Goal: Download file/media

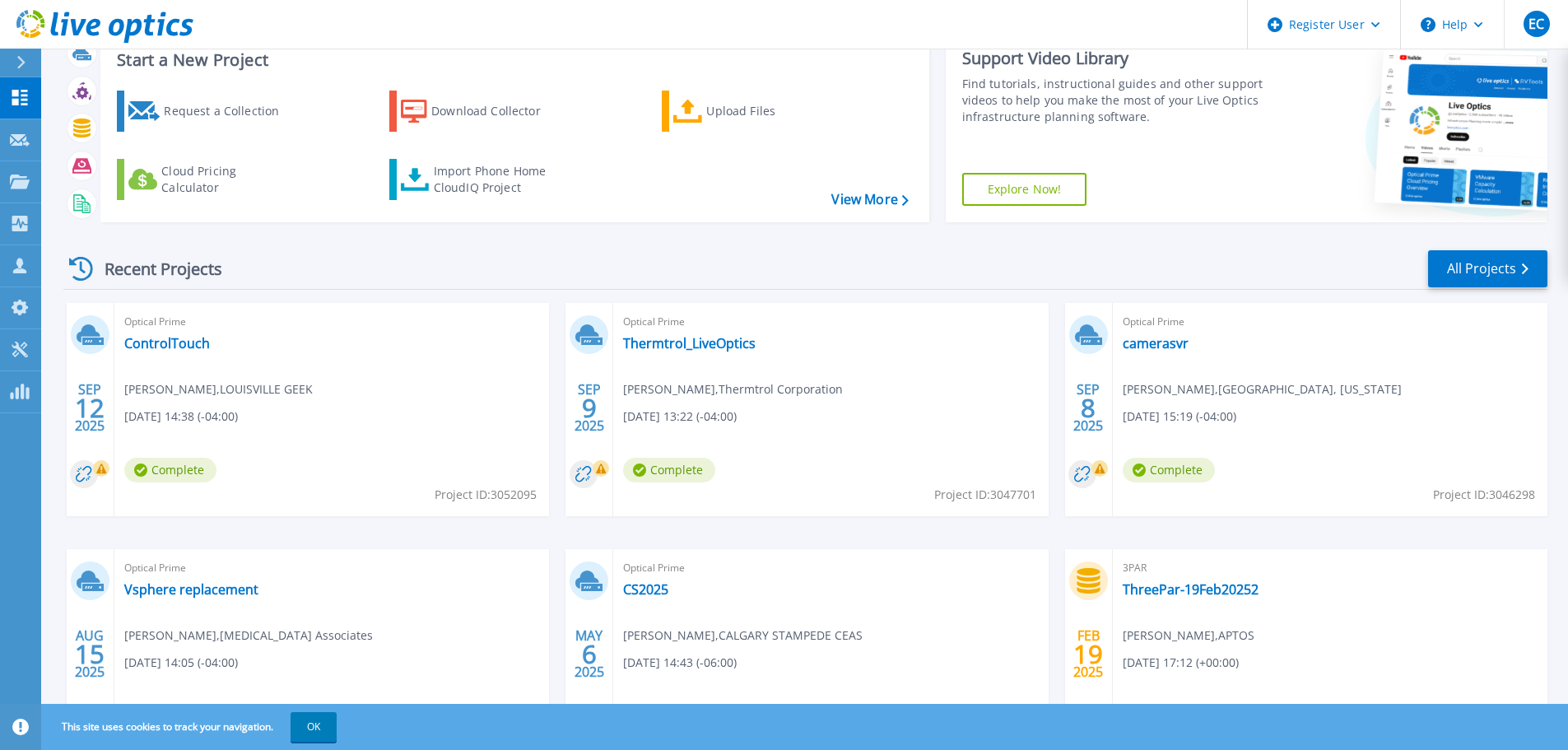
scroll to position [162, 0]
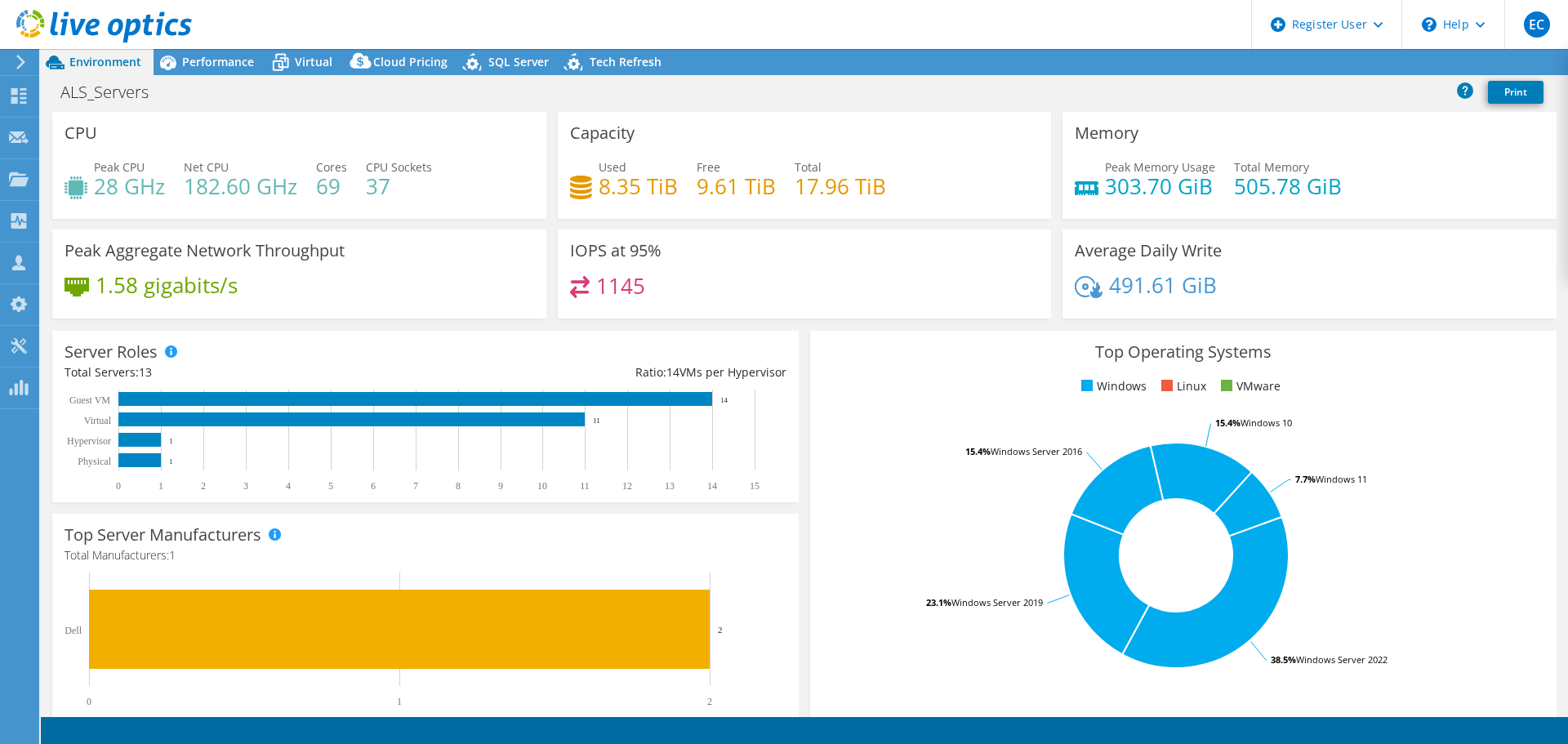
select select "USD"
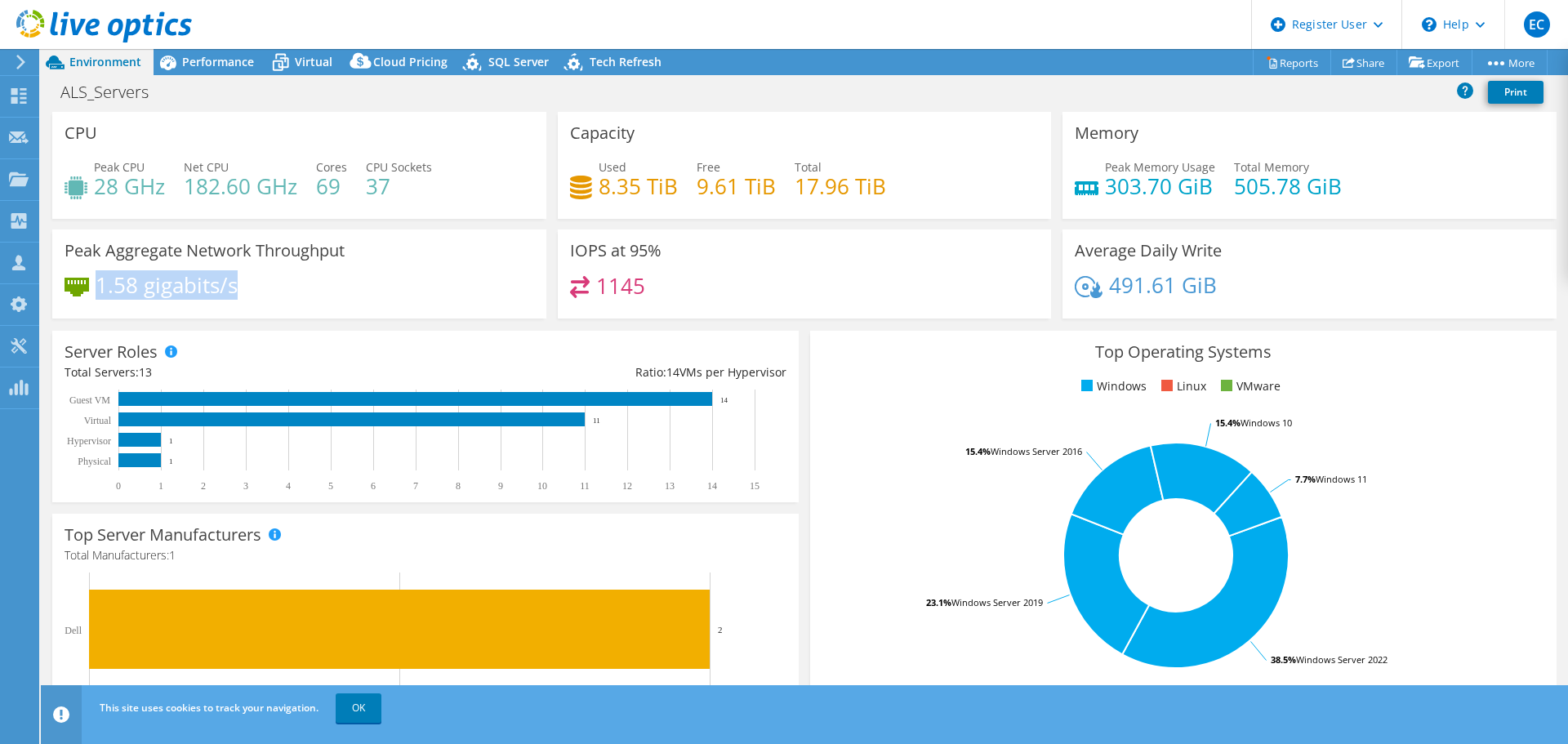
drag, startPoint x: 227, startPoint y: 293, endPoint x: 101, endPoint y: 290, distance: 126.0
click at [101, 290] on div "1.58 gigabits/s" at bounding box center [299, 293] width 470 height 34
click at [228, 71] on div "Performance" at bounding box center [210, 62] width 112 height 26
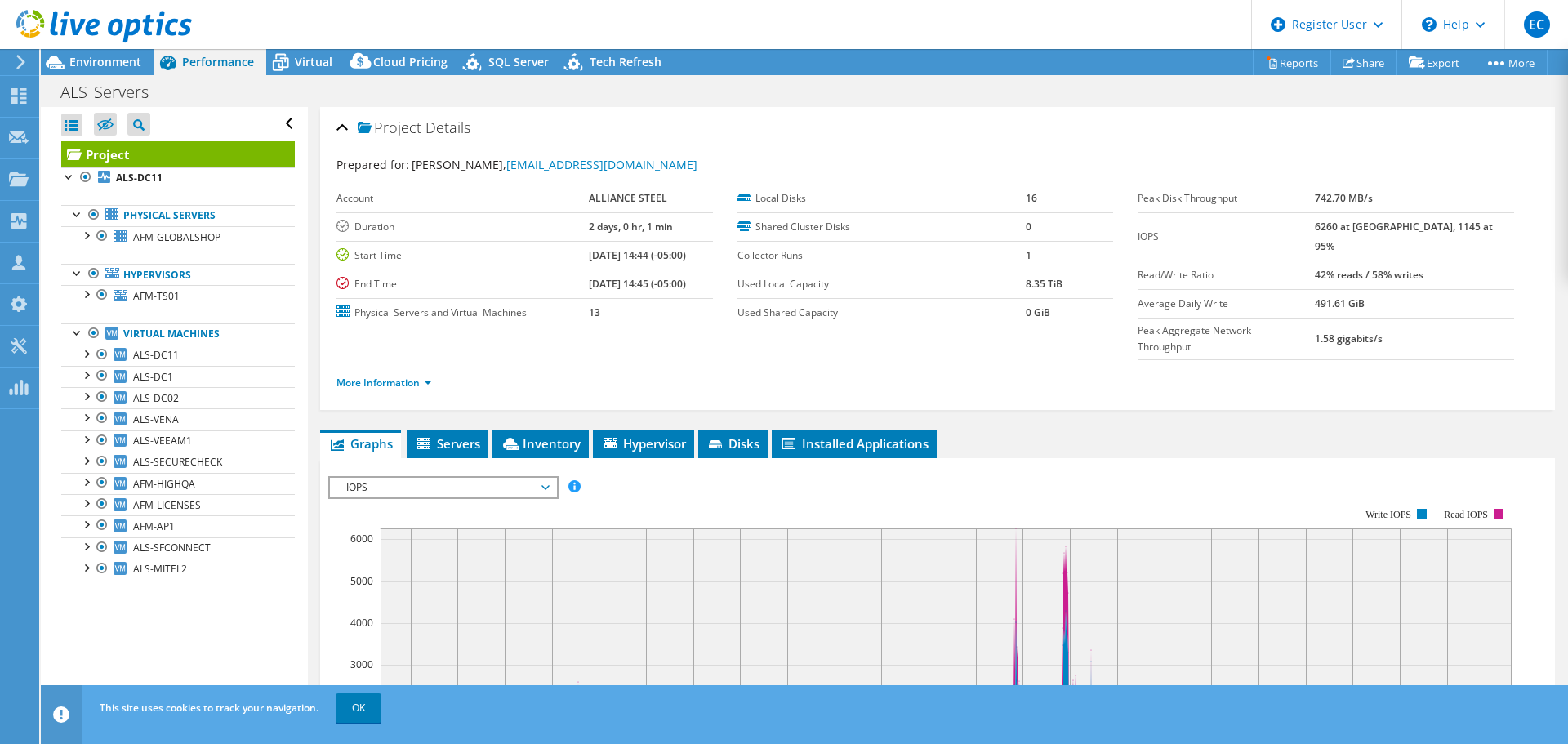
drag, startPoint x: 1458, startPoint y: 211, endPoint x: 1276, endPoint y: 193, distance: 182.9
click at [1276, 193] on tr "Peak Disk Throughput 742.70 MB/s" at bounding box center [1326, 199] width 377 height 29
click at [411, 376] on link "More Information" at bounding box center [384, 383] width 96 height 14
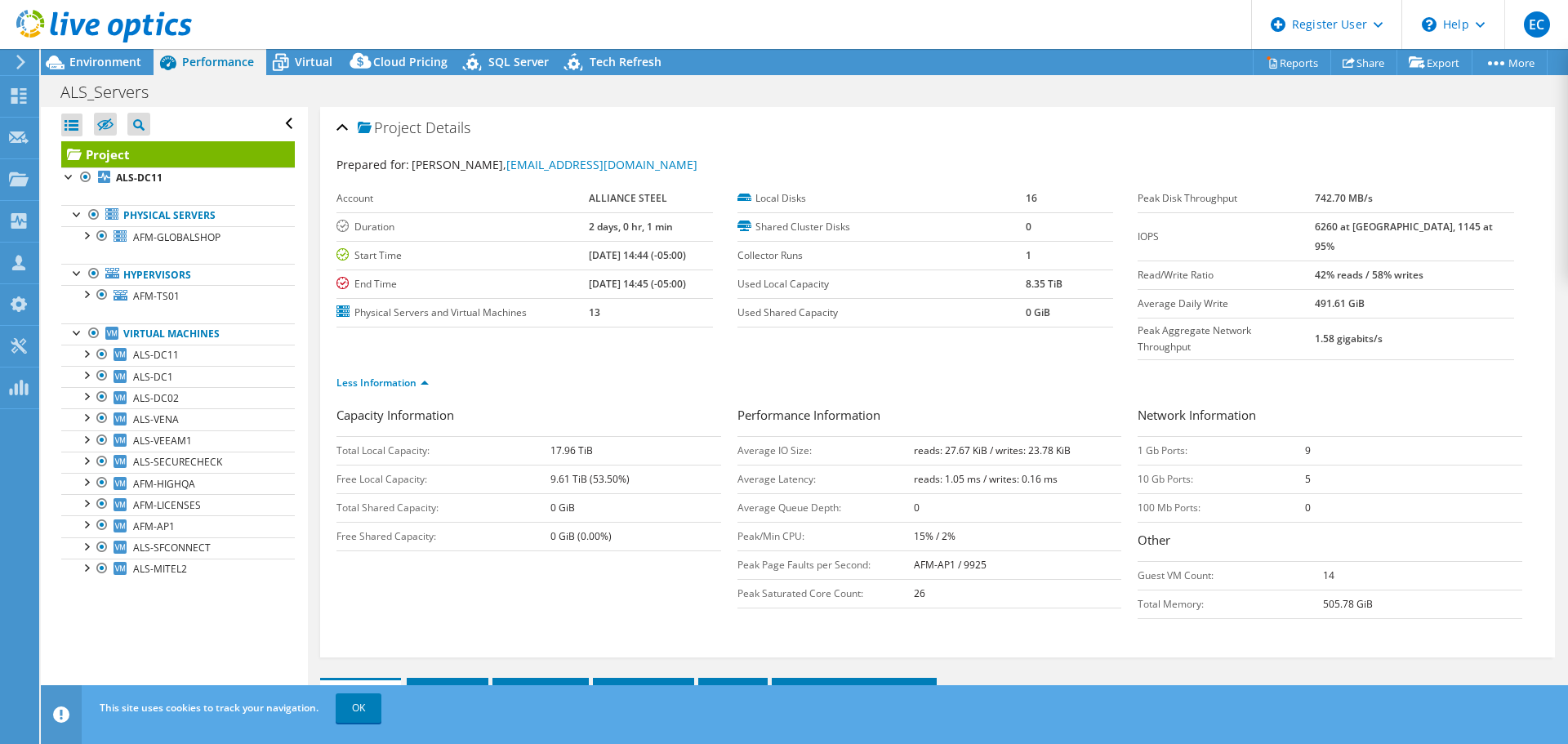
click at [589, 315] on b "13" at bounding box center [594, 313] width 11 height 14
drag, startPoint x: 1369, startPoint y: 544, endPoint x: 1284, endPoint y: 543, distance: 85.0
click at [1284, 561] on tr "Guest VM Count: 14" at bounding box center [1330, 575] width 385 height 29
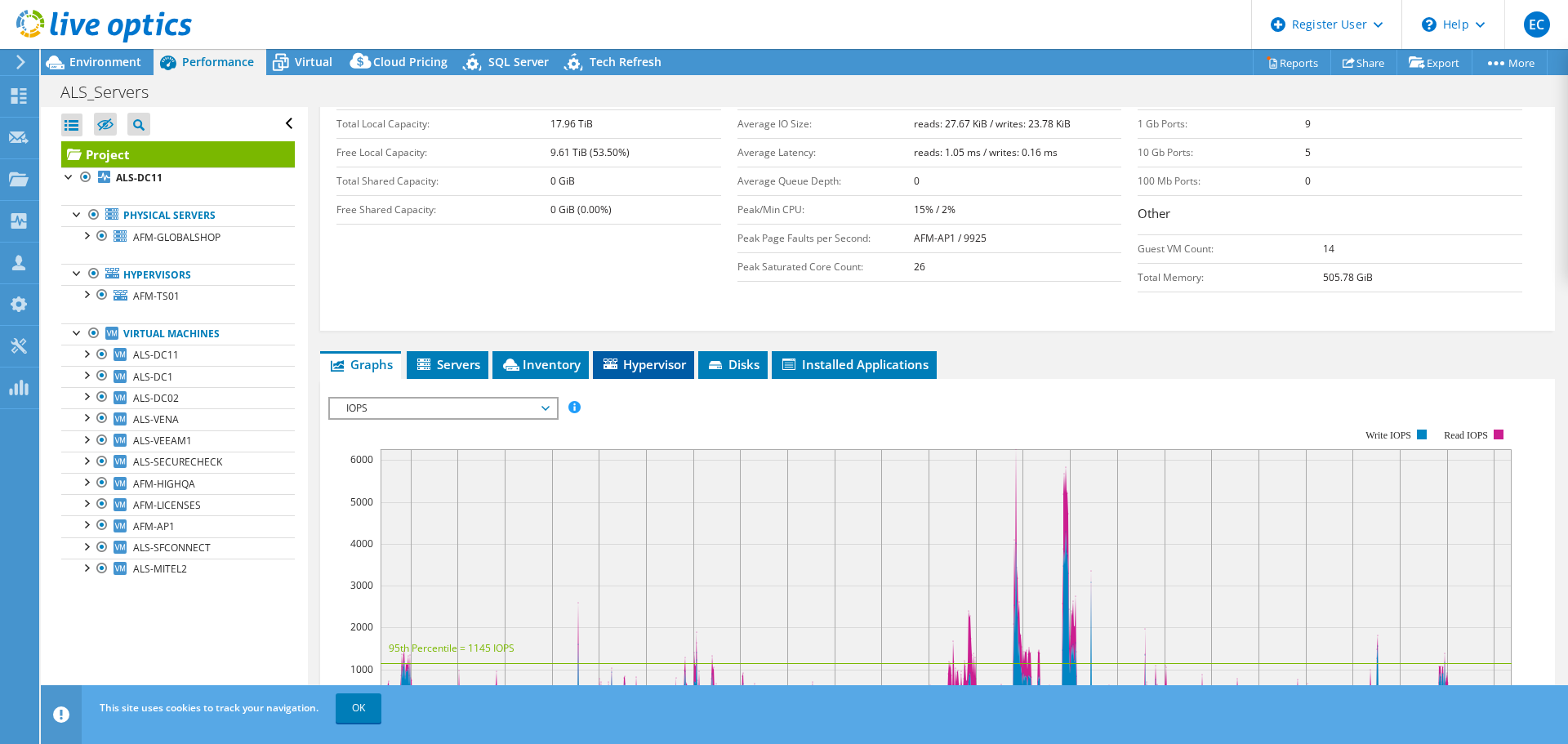
click at [643, 356] on span "Hypervisor" at bounding box center [643, 364] width 85 height 17
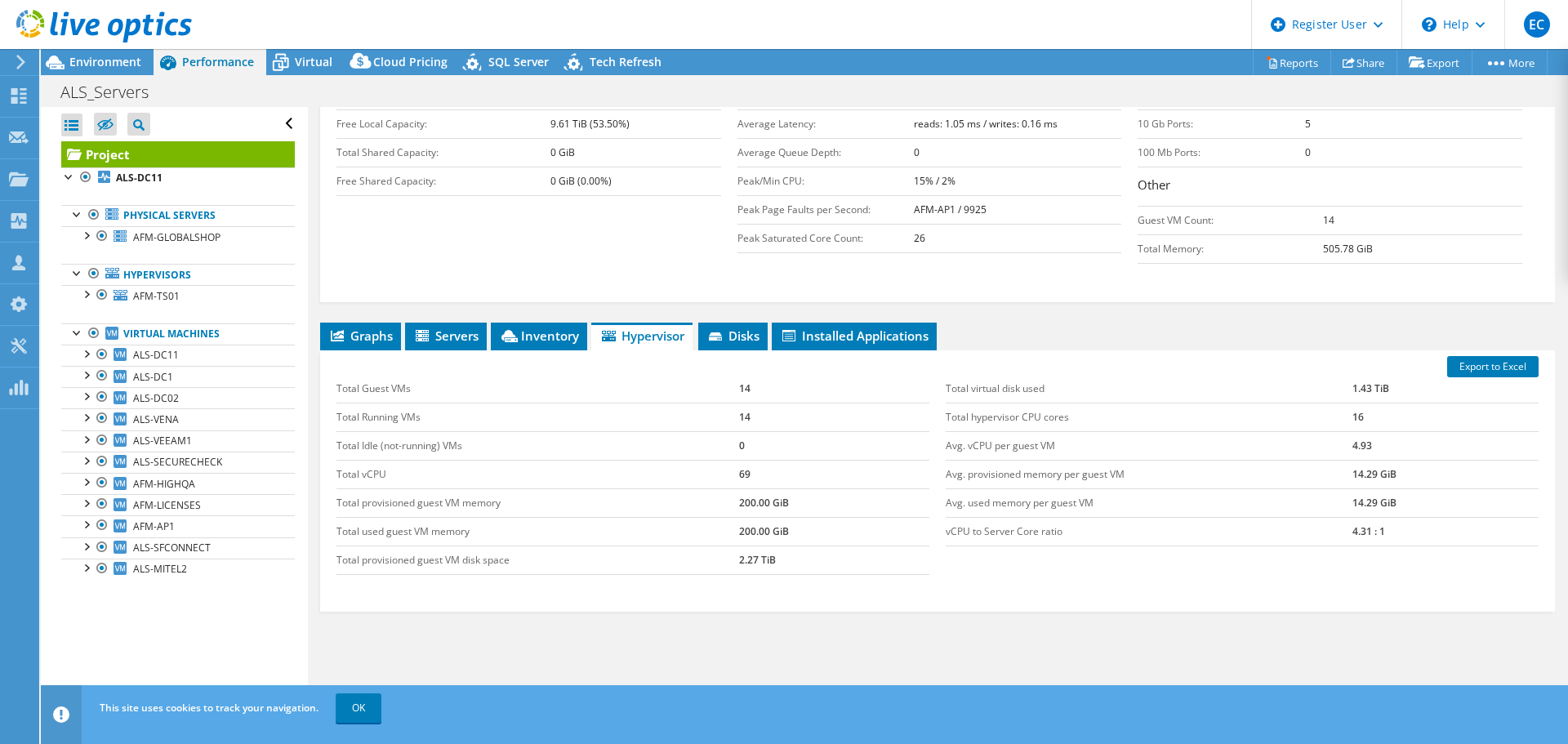
scroll to position [370, 0]
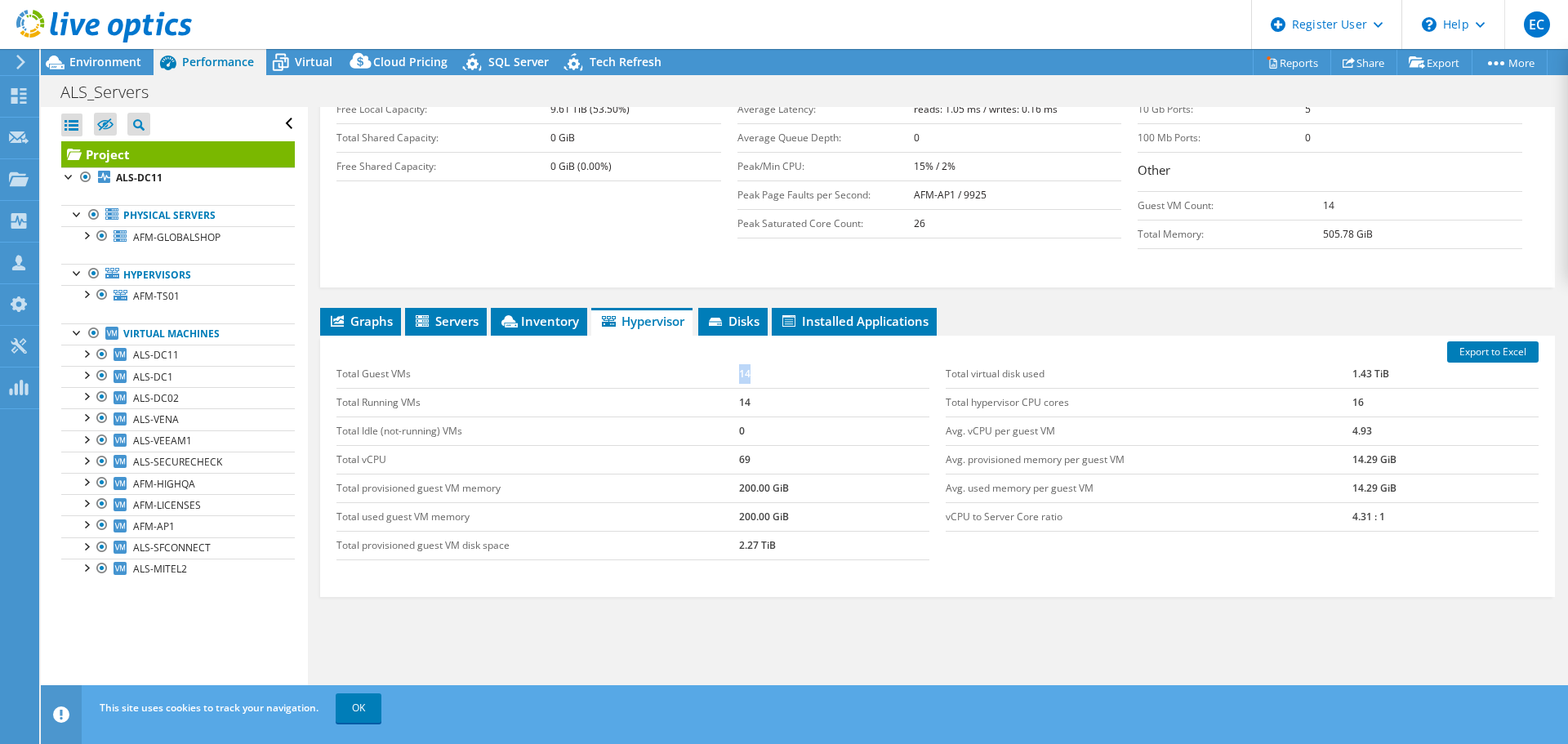
drag, startPoint x: 741, startPoint y: 345, endPoint x: 717, endPoint y: 371, distance: 35.4
click at [724, 360] on tr "Total Guest VMs 14" at bounding box center [632, 374] width 593 height 29
drag, startPoint x: 644, startPoint y: 315, endPoint x: 273, endPoint y: 95, distance: 431.3
click at [634, 343] on div "Total Guest VMs 14 Total Running VMs 14 Total Idle (not-running) VMs 0 Total vC…" at bounding box center [633, 459] width 610 height 233
click at [148, 53] on div at bounding box center [96, 27] width 192 height 54
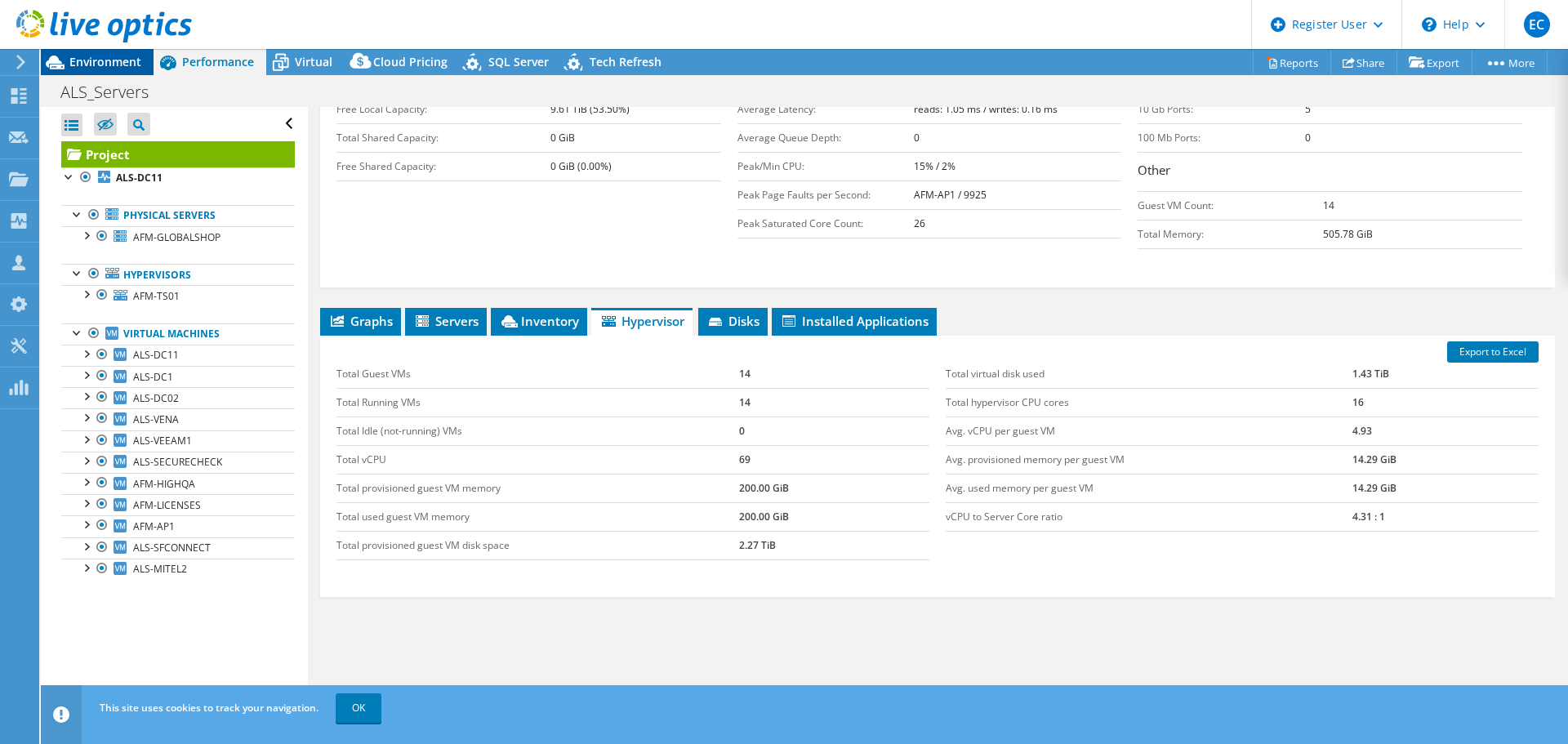
click at [141, 58] on span "Environment" at bounding box center [105, 61] width 72 height 16
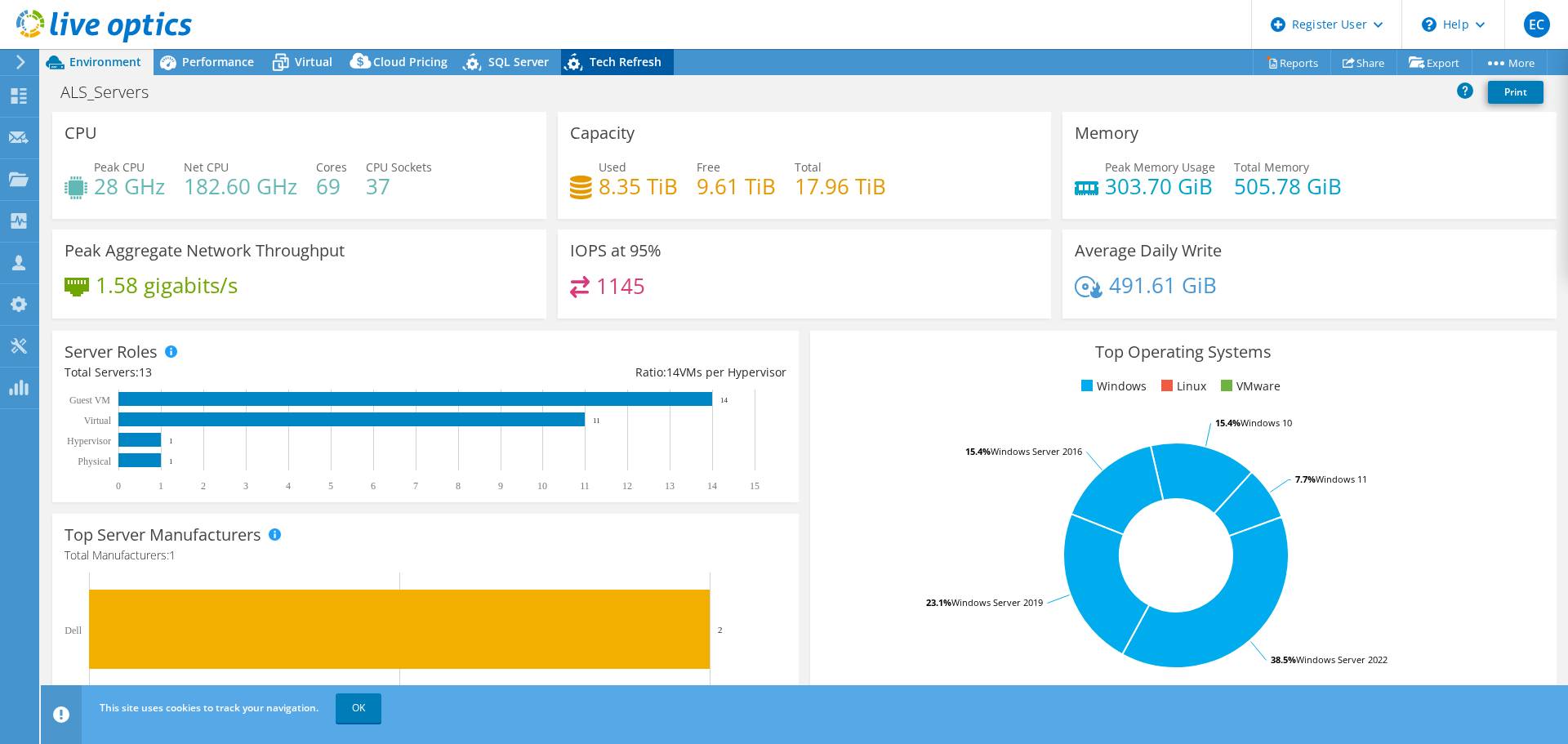
click at [596, 54] on span "Tech Refresh" at bounding box center [625, 61] width 72 height 16
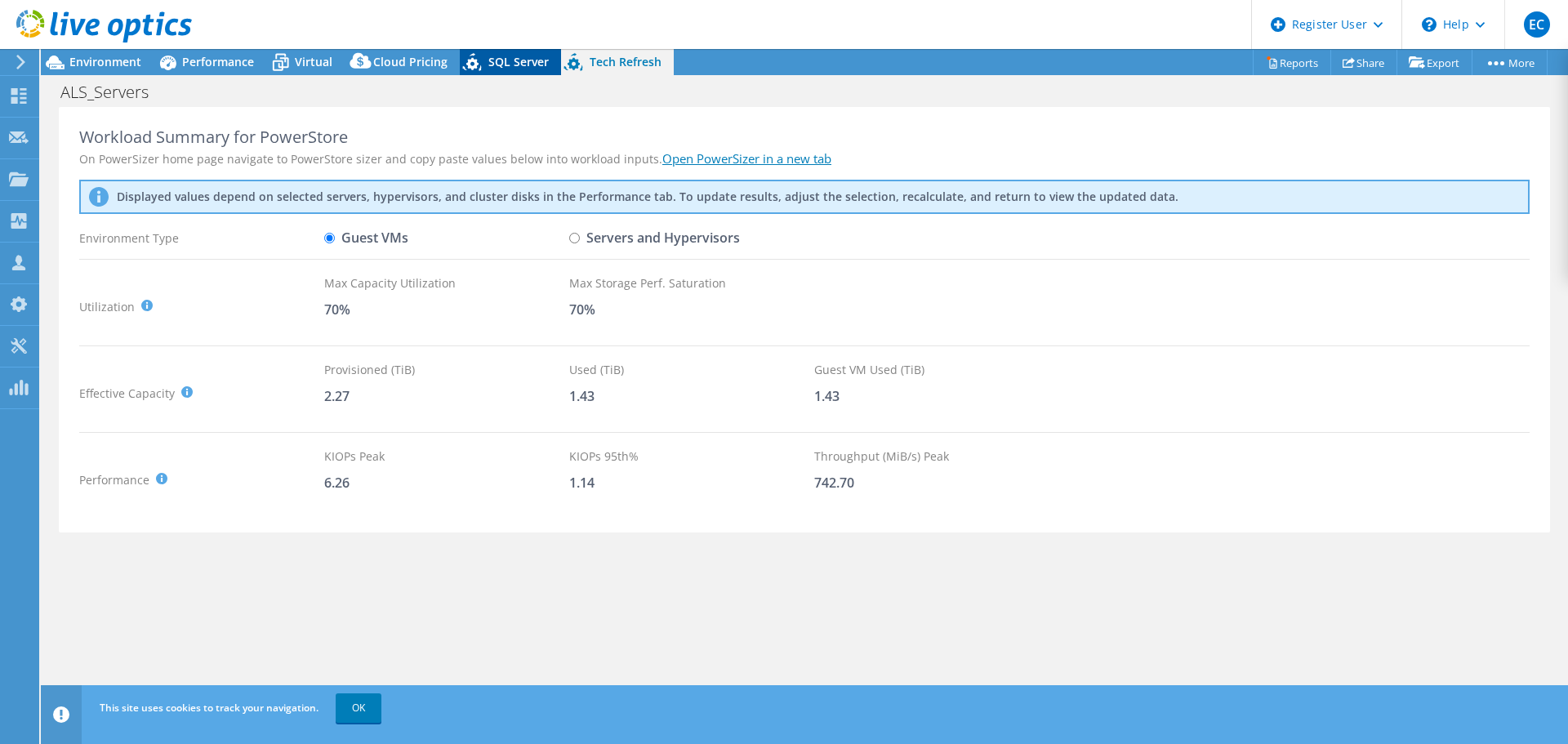
click at [488, 70] on div "SQL Server" at bounding box center [510, 62] width 101 height 26
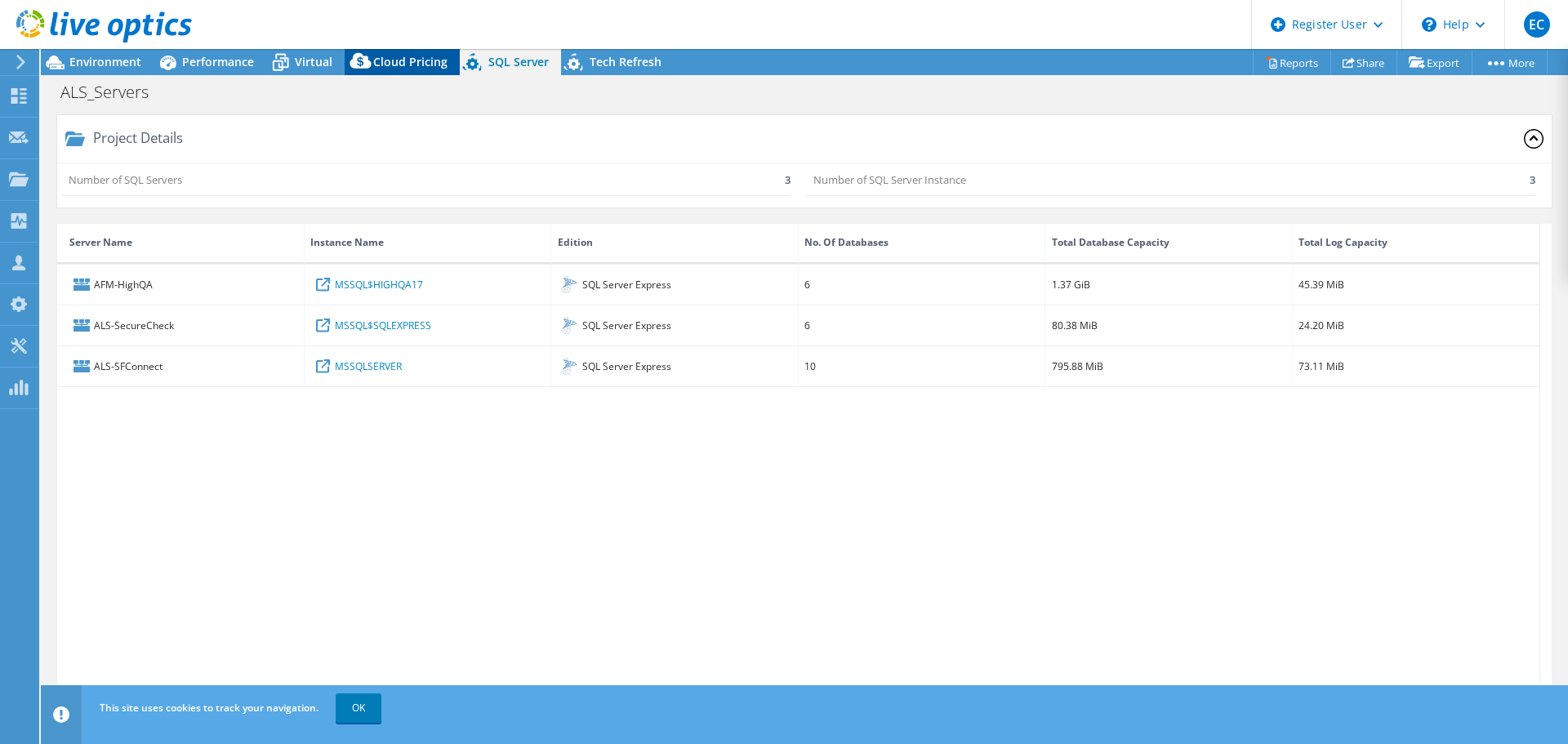
click at [414, 71] on div "Cloud Pricing" at bounding box center [401, 62] width 115 height 26
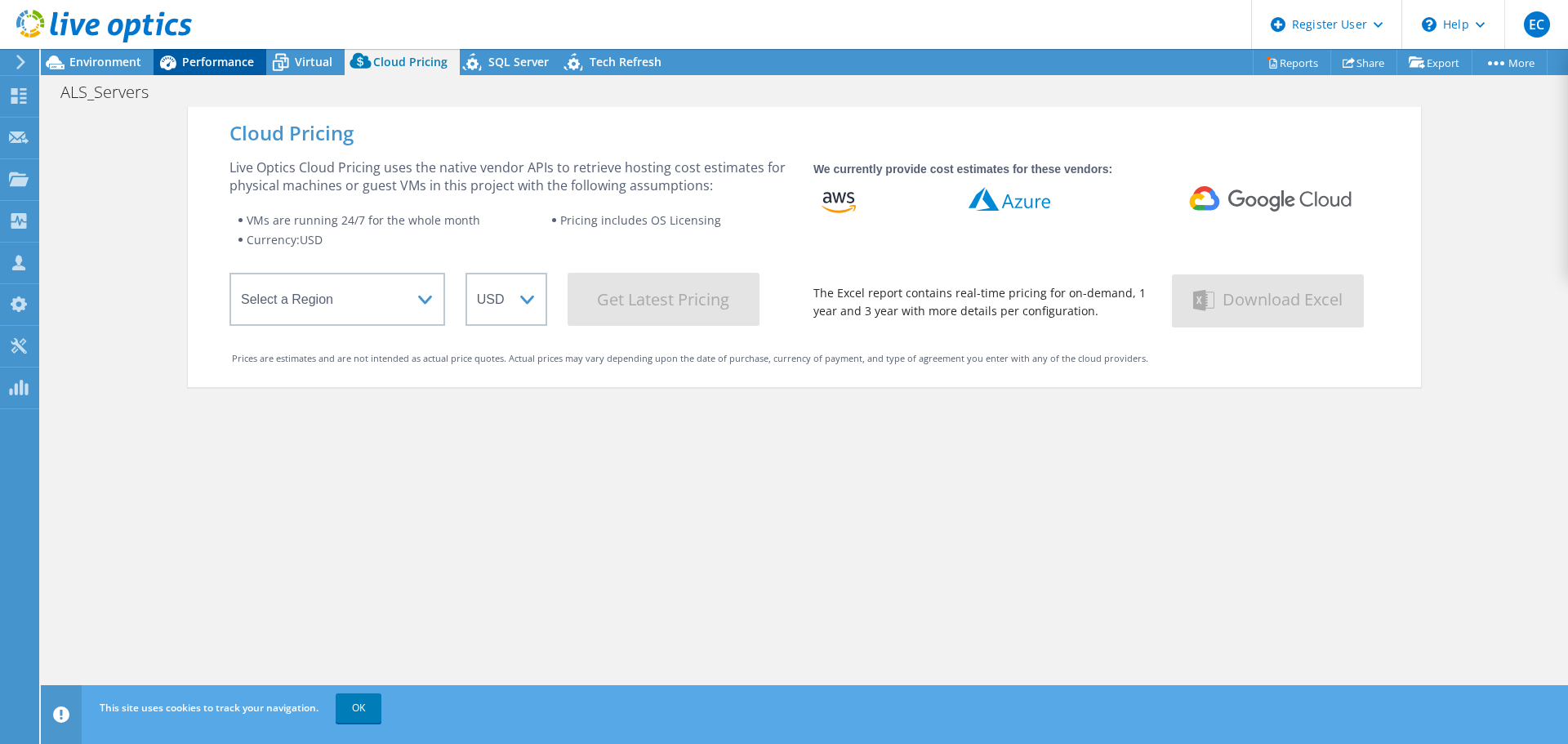
click at [263, 68] on div "Performance" at bounding box center [210, 62] width 112 height 26
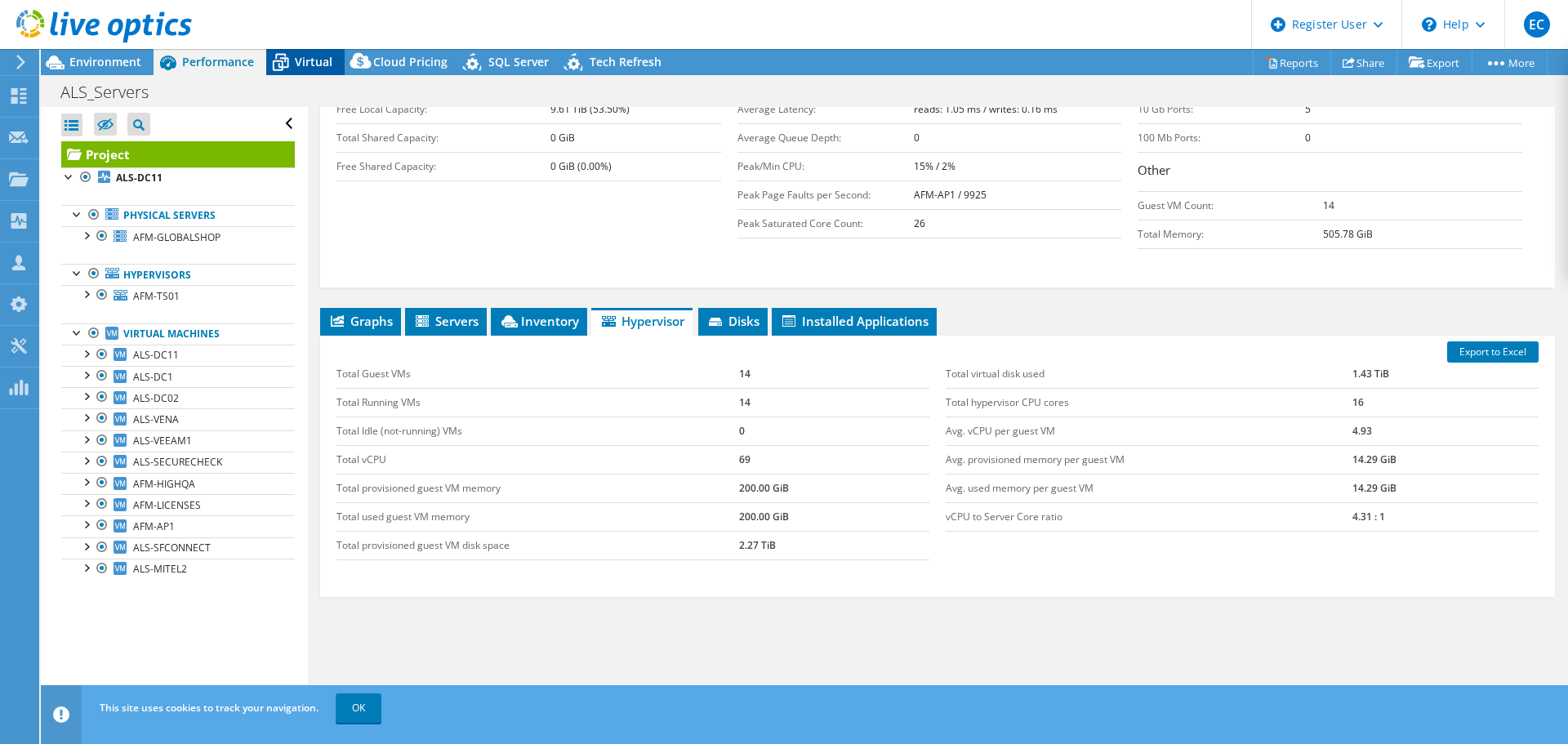
click at [279, 61] on icon at bounding box center [281, 63] width 17 height 13
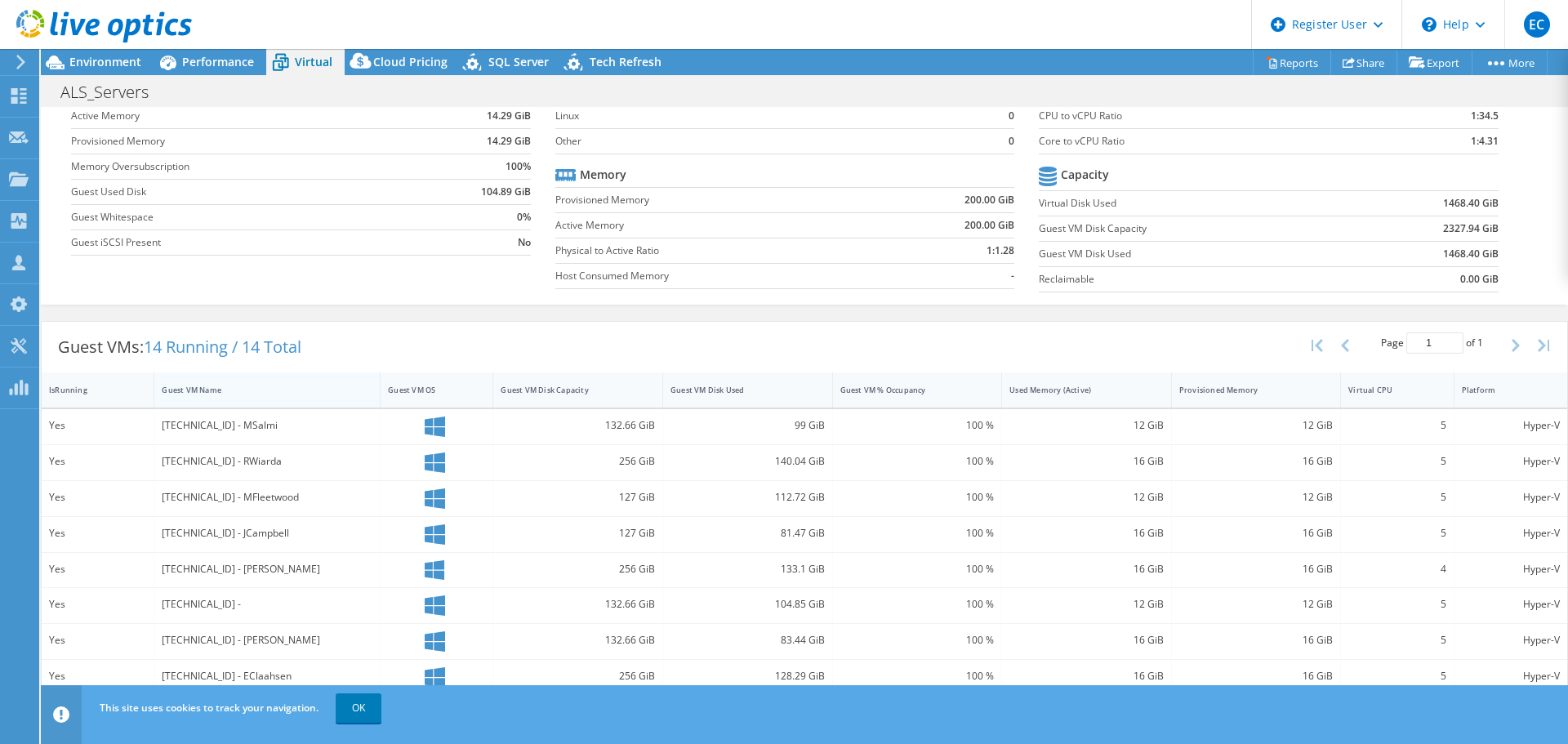
scroll to position [0, 0]
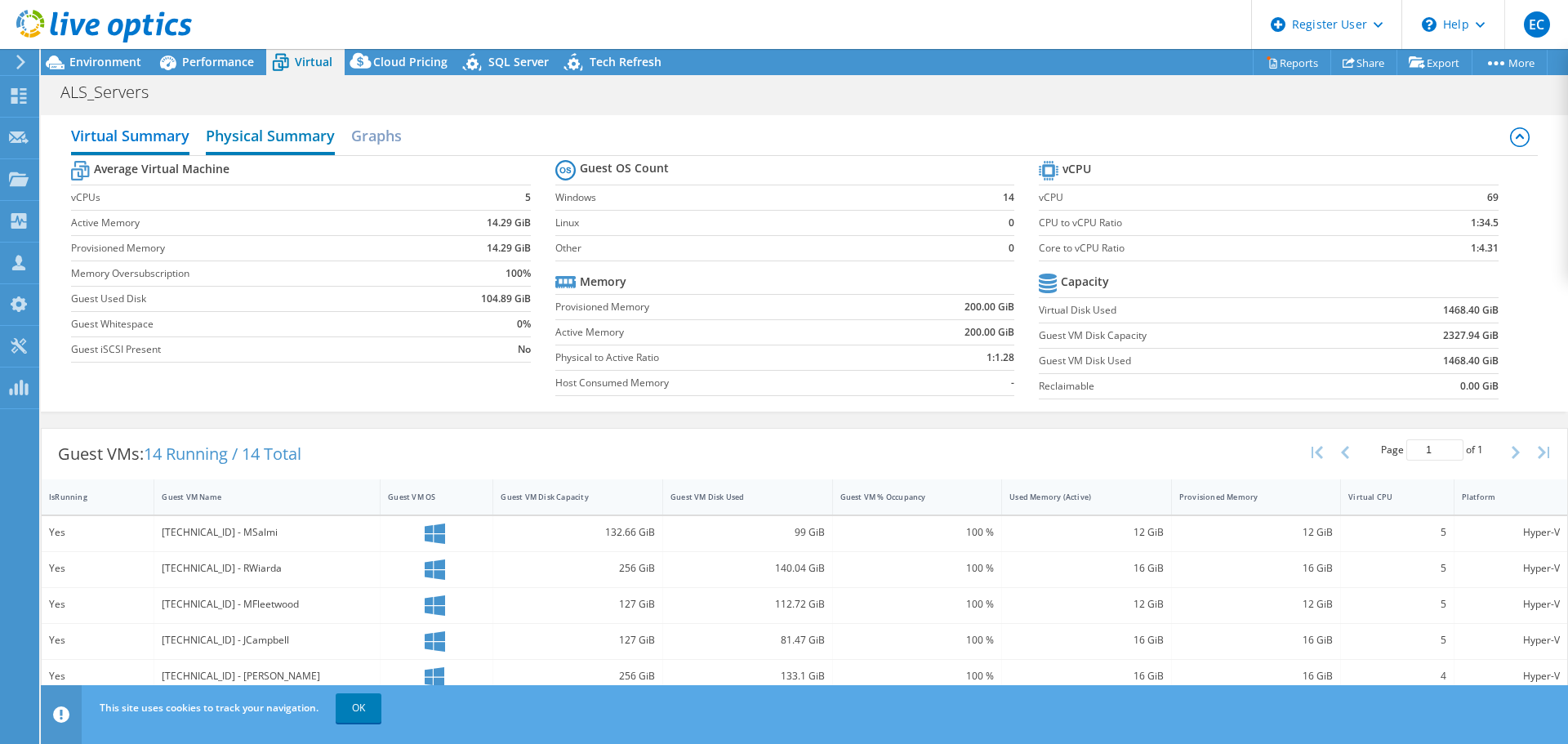
click at [259, 142] on h2 "Physical Summary" at bounding box center [270, 137] width 129 height 36
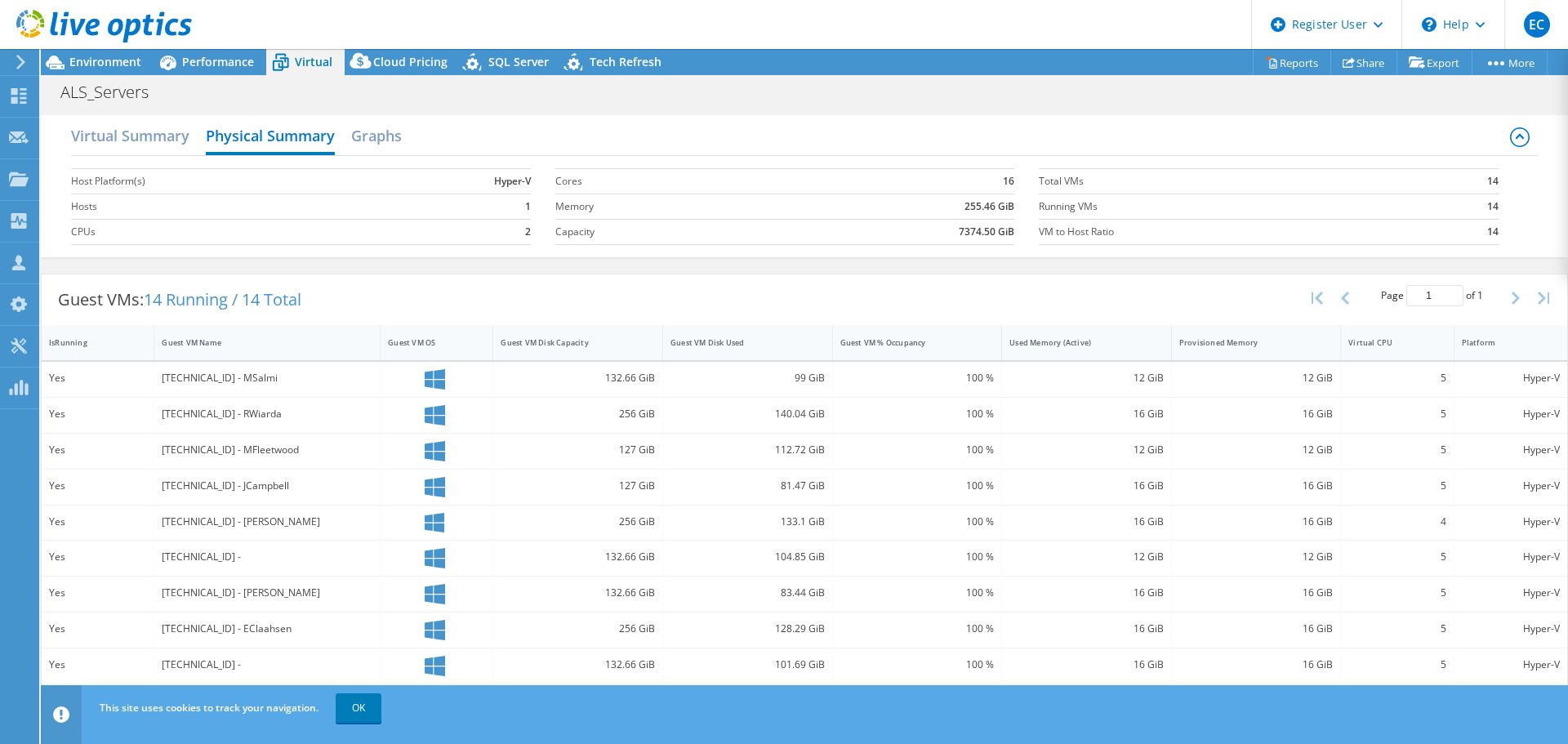
click at [422, 143] on div "Virtual Summary Physical Summary Graphs" at bounding box center [804, 138] width 1466 height 37
click at [390, 134] on h2 "Graphs" at bounding box center [377, 137] width 51 height 36
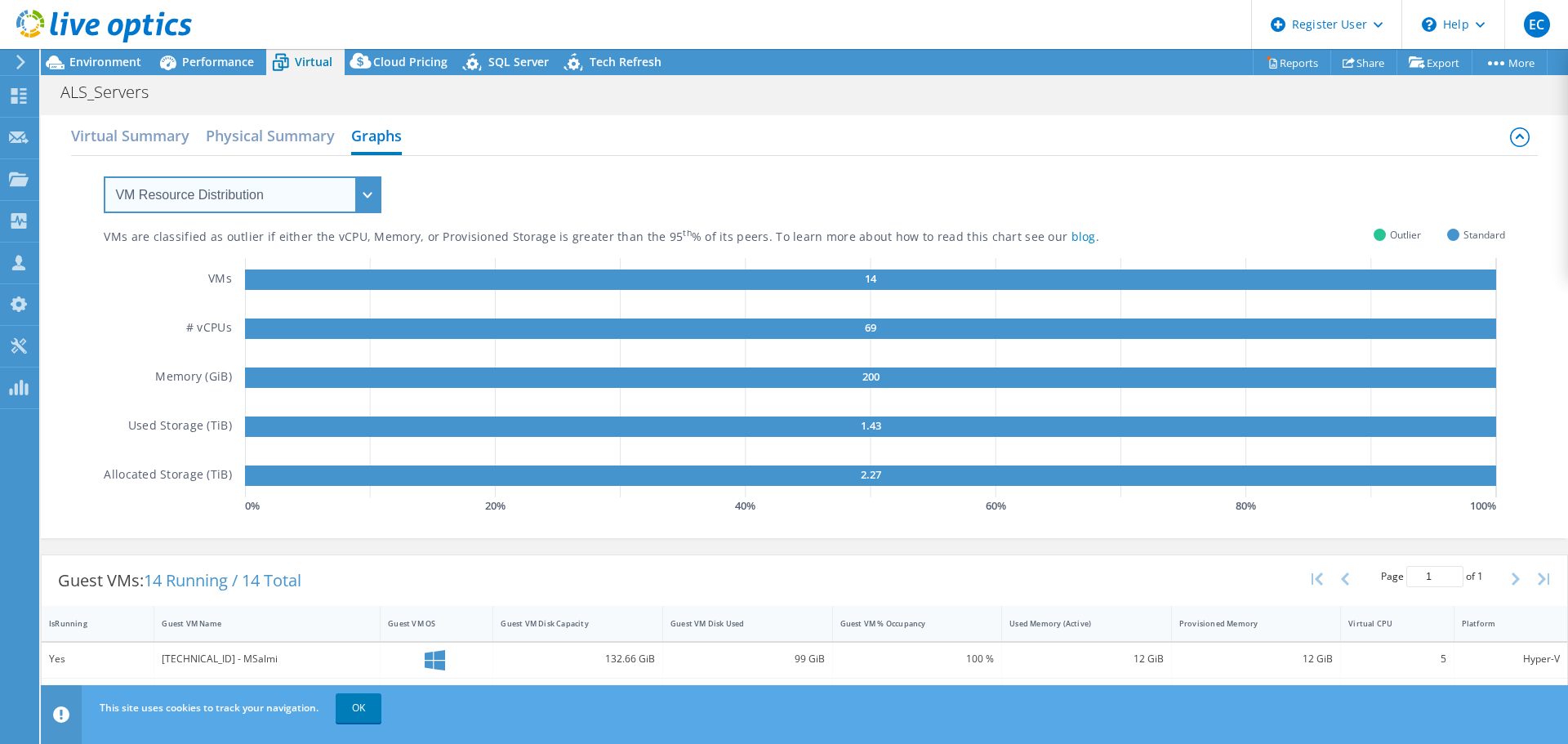
drag, startPoint x: 300, startPoint y: 198, endPoint x: 299, endPoint y: 212, distance: 14.0
click at [300, 198] on select "VM Resource Distribution Provisioning Contrast Over Provisioning" at bounding box center [242, 195] width 278 height 37
click at [104, 177] on select "VM Resource Distribution Provisioning Contrast Over Provisioning" at bounding box center [242, 195] width 278 height 37
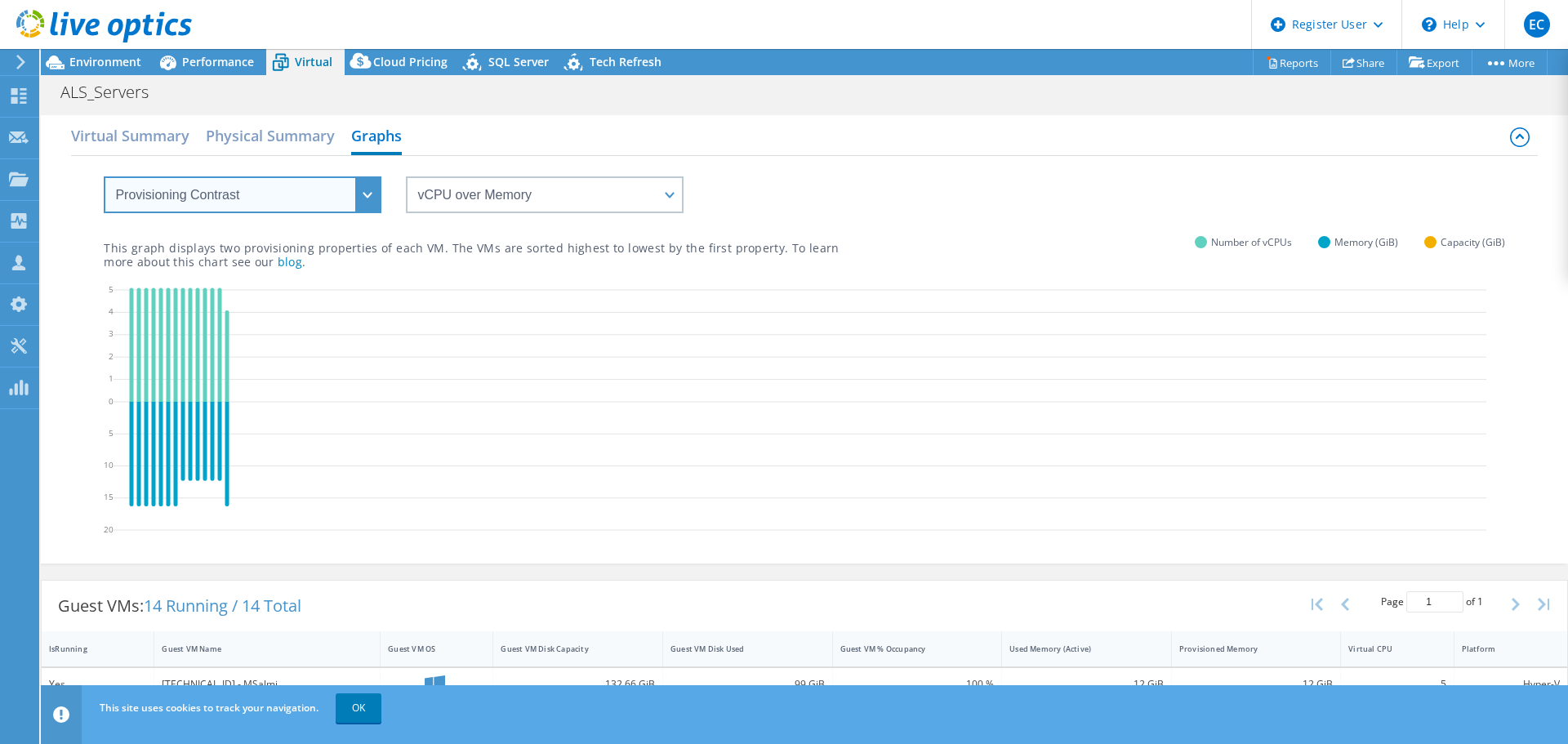
click at [285, 189] on select "VM Resource Distribution Provisioning Contrast Over Provisioning" at bounding box center [242, 195] width 278 height 37
select select "Over Provisioning"
click at [104, 177] on select "VM Resource Distribution Provisioning Contrast Over Provisioning" at bounding box center [242, 195] width 278 height 37
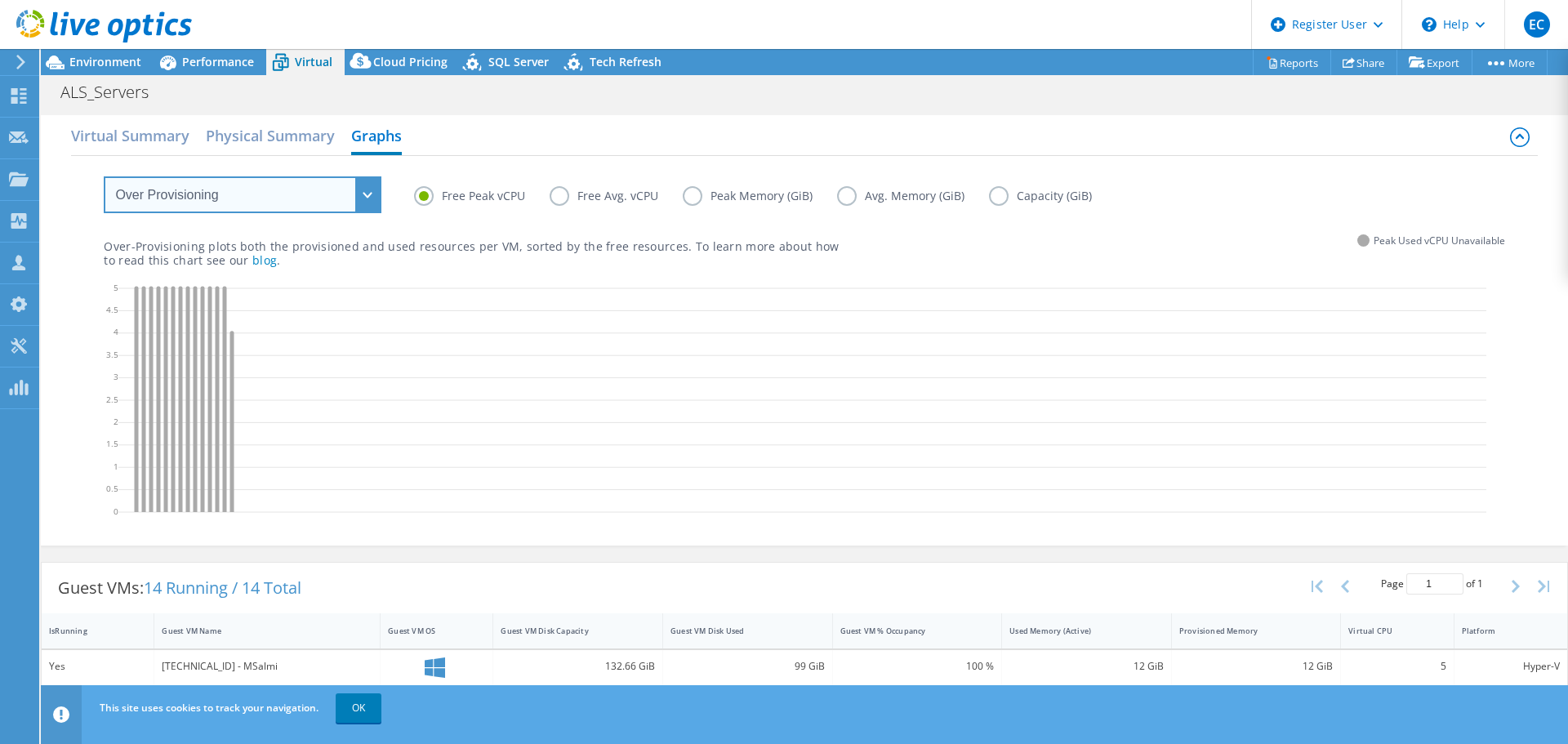
click at [326, 192] on select "VM Resource Distribution Provisioning Contrast Over Provisioning" at bounding box center [242, 195] width 278 height 37
click at [628, 213] on div "Over-Provisioning plots both the provisioned and used resources per VM, sorted …" at bounding box center [804, 239] width 1401 height 55
click at [611, 200] on label "Free Avg. vCPU" at bounding box center [617, 196] width 134 height 19
click at [0, 0] on input "Free Avg. vCPU" at bounding box center [0, 0] width 0 height 0
click at [750, 199] on label "Peak Memory (GiB)" at bounding box center [760, 196] width 155 height 19
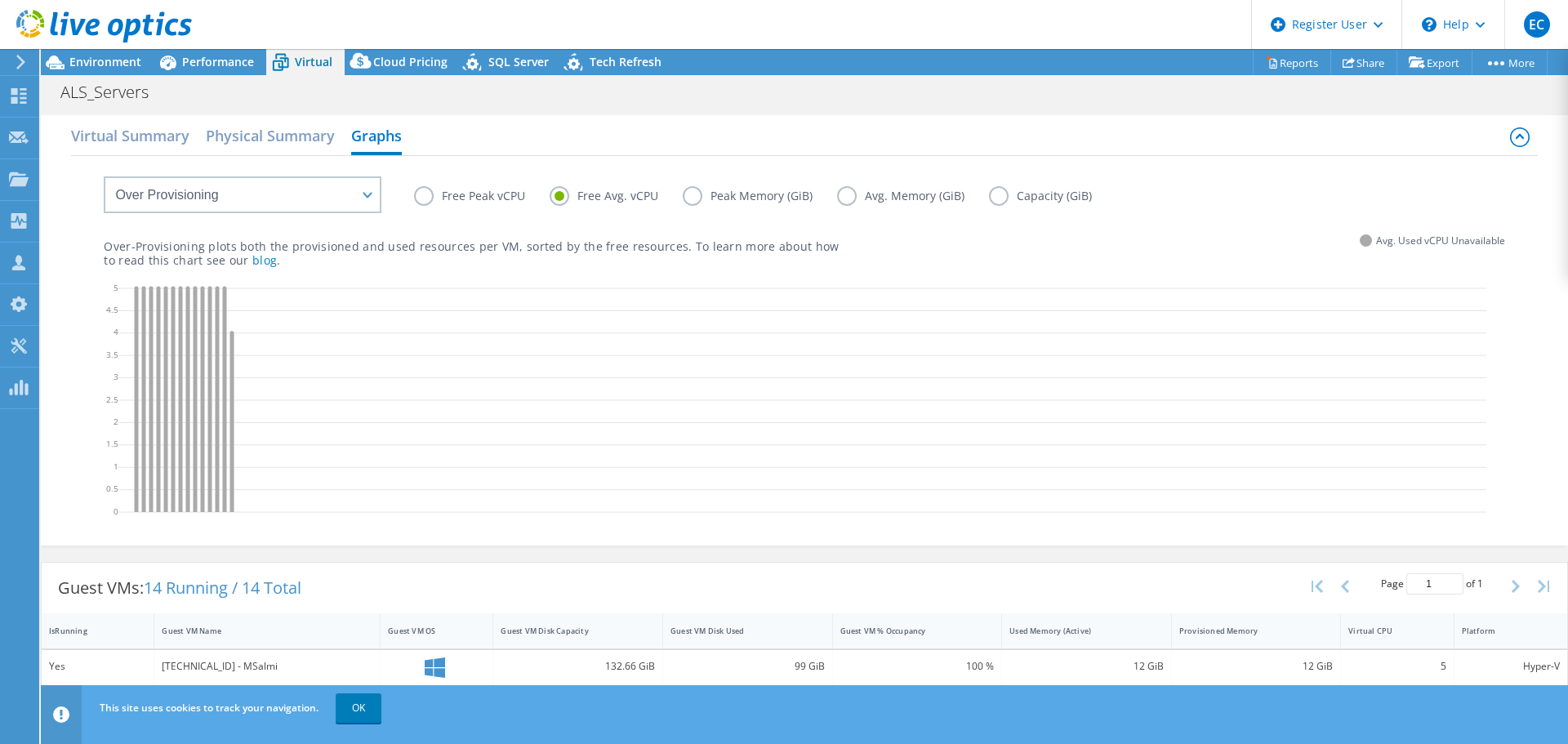
click at [0, 0] on input "Peak Memory (GiB)" at bounding box center [0, 0] width 0 height 0
click at [906, 207] on div "Free Peak vCPU Free Avg. vCPU Peak Memory (GiB) Avg. Memory (GiB) Capacity (GiB)" at bounding box center [958, 199] width 1090 height 25
click at [921, 186] on label "Avg. Memory (GiB)" at bounding box center [913, 196] width 152 height 19
click at [0, 0] on input "Avg. Memory (GiB)" at bounding box center [0, 0] width 0 height 0
click at [1020, 186] on label "Capacity (GiB)" at bounding box center [1052, 196] width 127 height 19
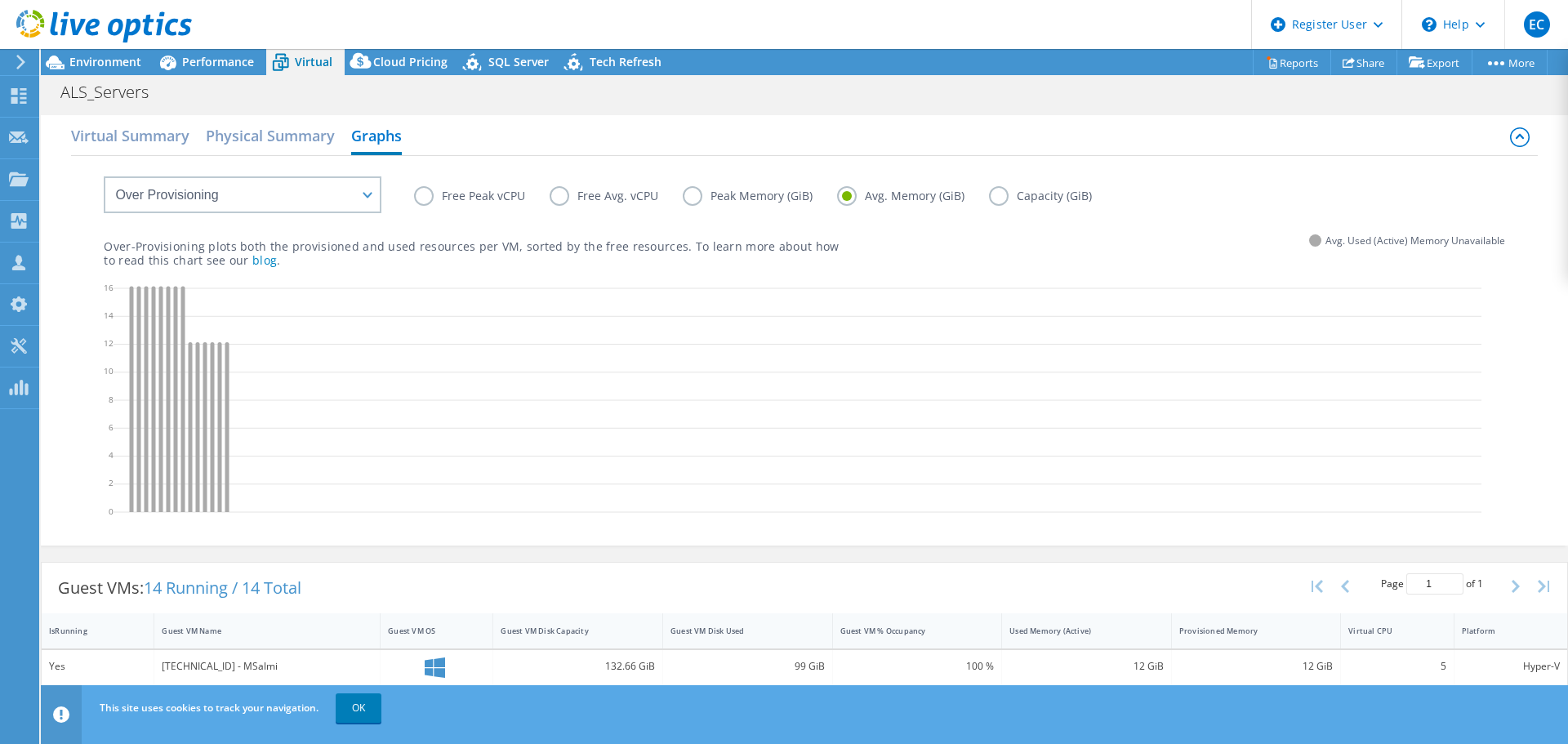
click at [0, 0] on input "Capacity (GiB)" at bounding box center [0, 0] width 0 height 0
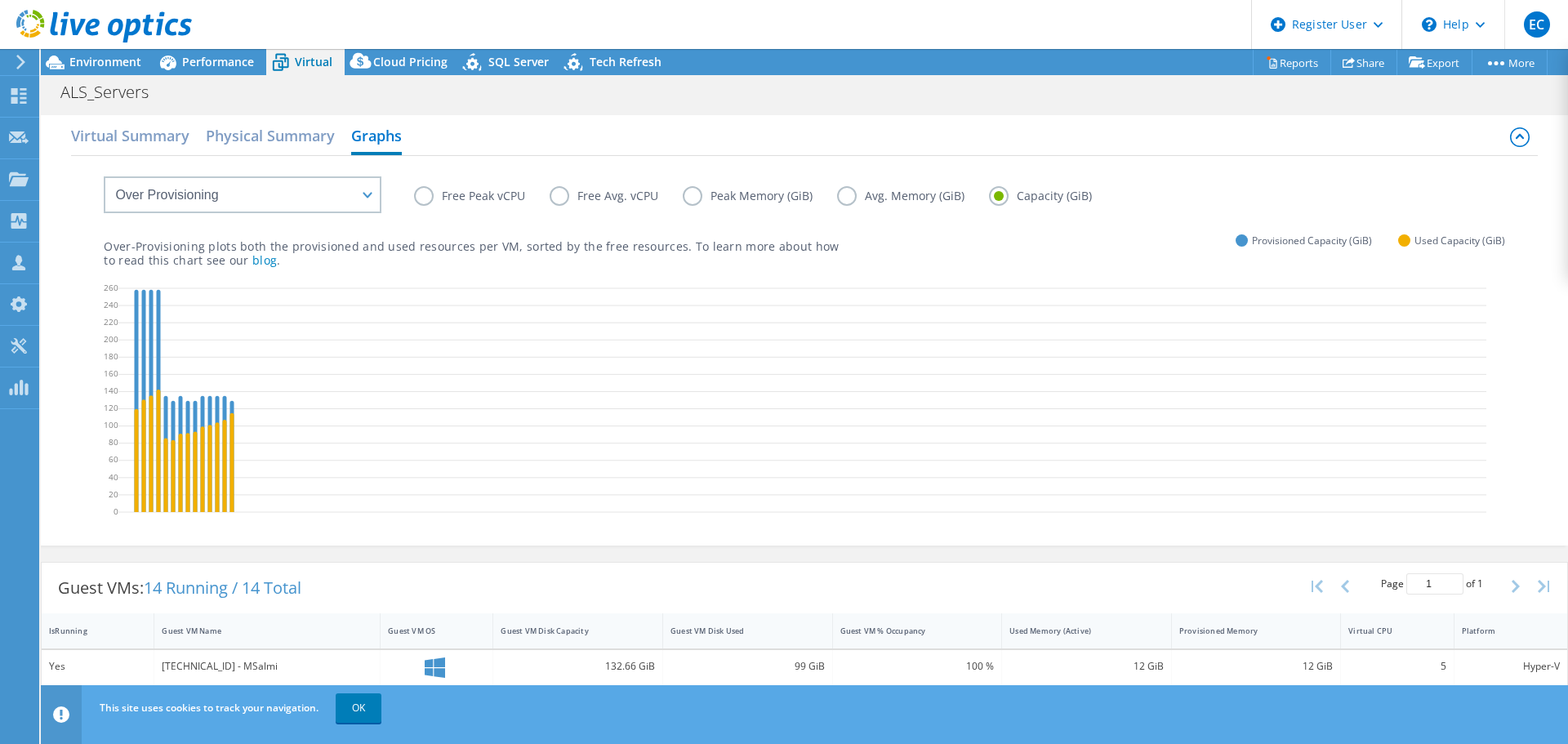
click at [1021, 196] on label "Capacity (GiB)" at bounding box center [1052, 196] width 127 height 19
click at [0, 0] on input "Capacity (GiB)" at bounding box center [0, 0] width 0 height 0
click at [138, 68] on span "Environment" at bounding box center [105, 61] width 72 height 16
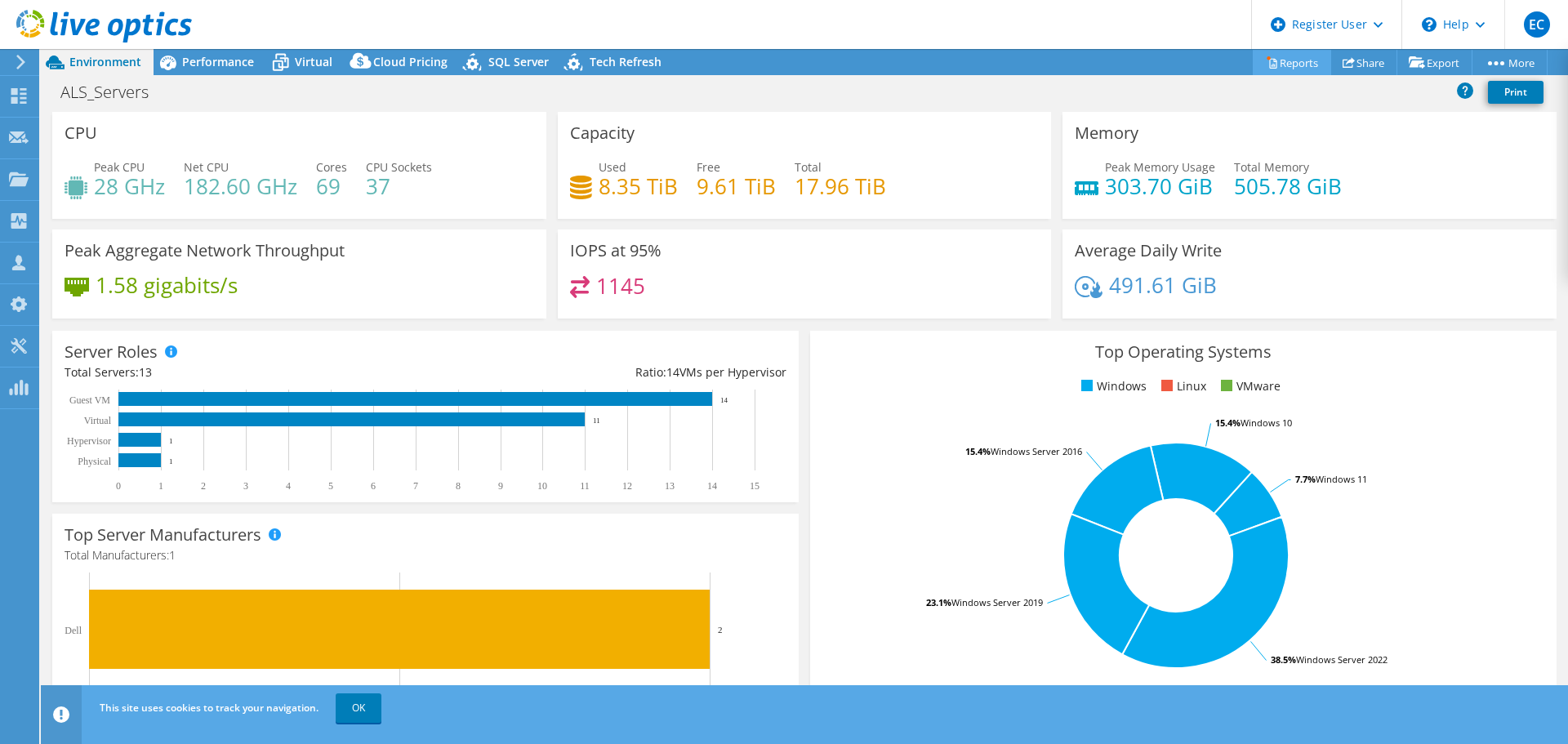
click at [1286, 63] on link "Reports" at bounding box center [1291, 62] width 78 height 25
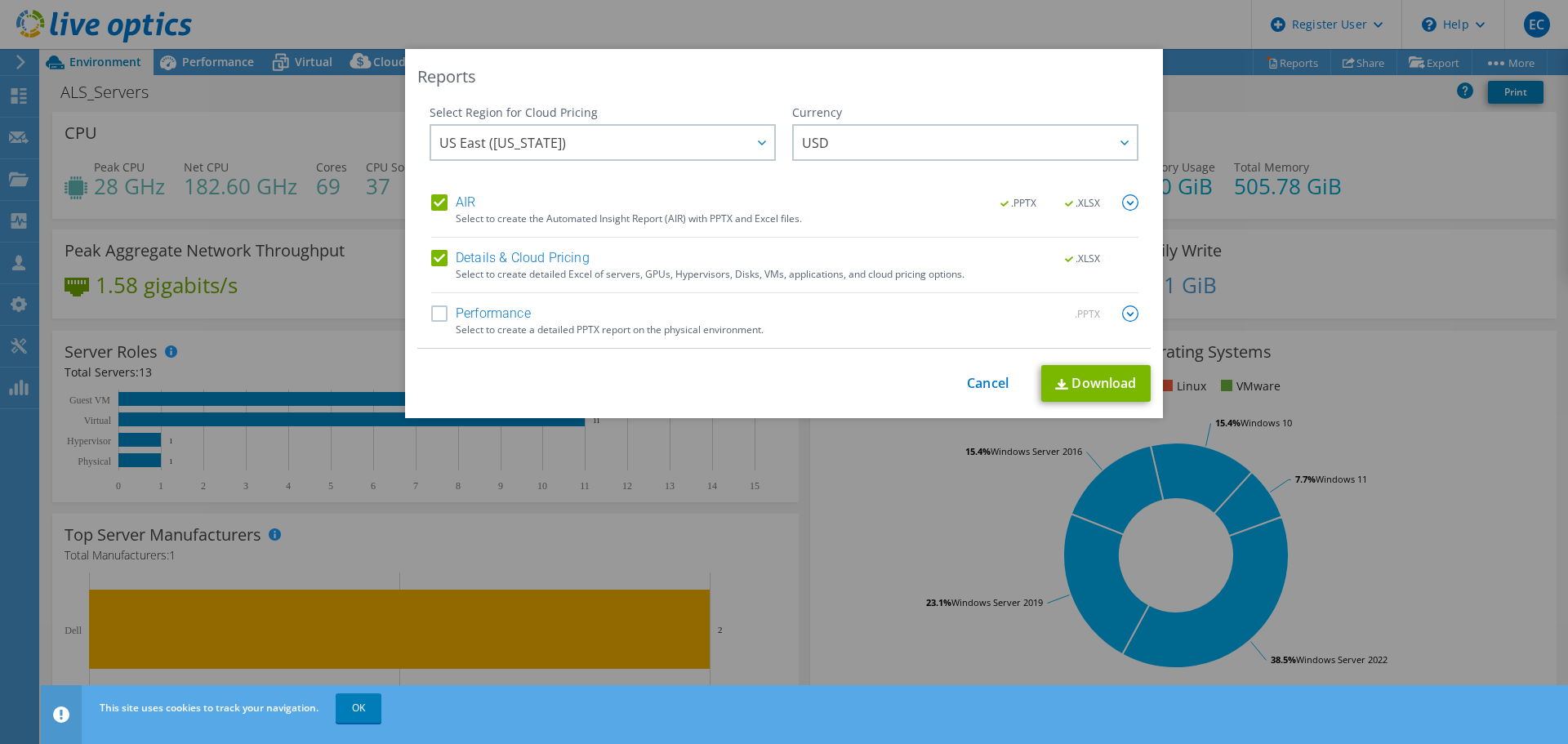
click at [431, 314] on label "Performance" at bounding box center [481, 314] width 99 height 17
click at [0, 0] on input "Performance" at bounding box center [0, 0] width 0 height 0
click at [1125, 397] on link "Download" at bounding box center [1096, 384] width 110 height 37
drag, startPoint x: 1208, startPoint y: 98, endPoint x: 1196, endPoint y: 167, distance: 70.0
click at [1208, 98] on div "Reports Select Region for Cloud Pricing Asia Pacific (Hong Kong) Asia Pacific (…" at bounding box center [784, 372] width 1568 height 646
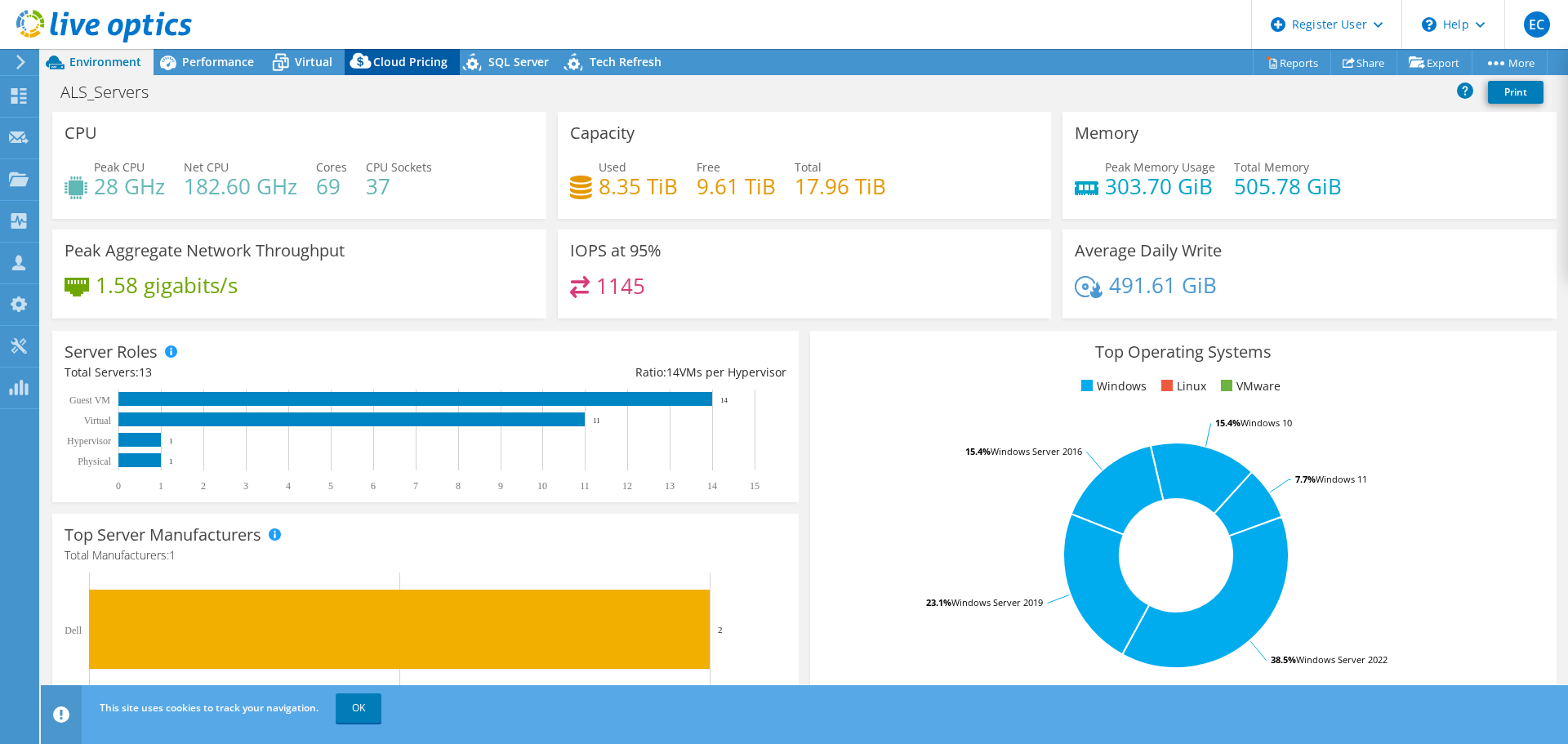
click at [383, 64] on span "Cloud Pricing" at bounding box center [410, 61] width 75 height 16
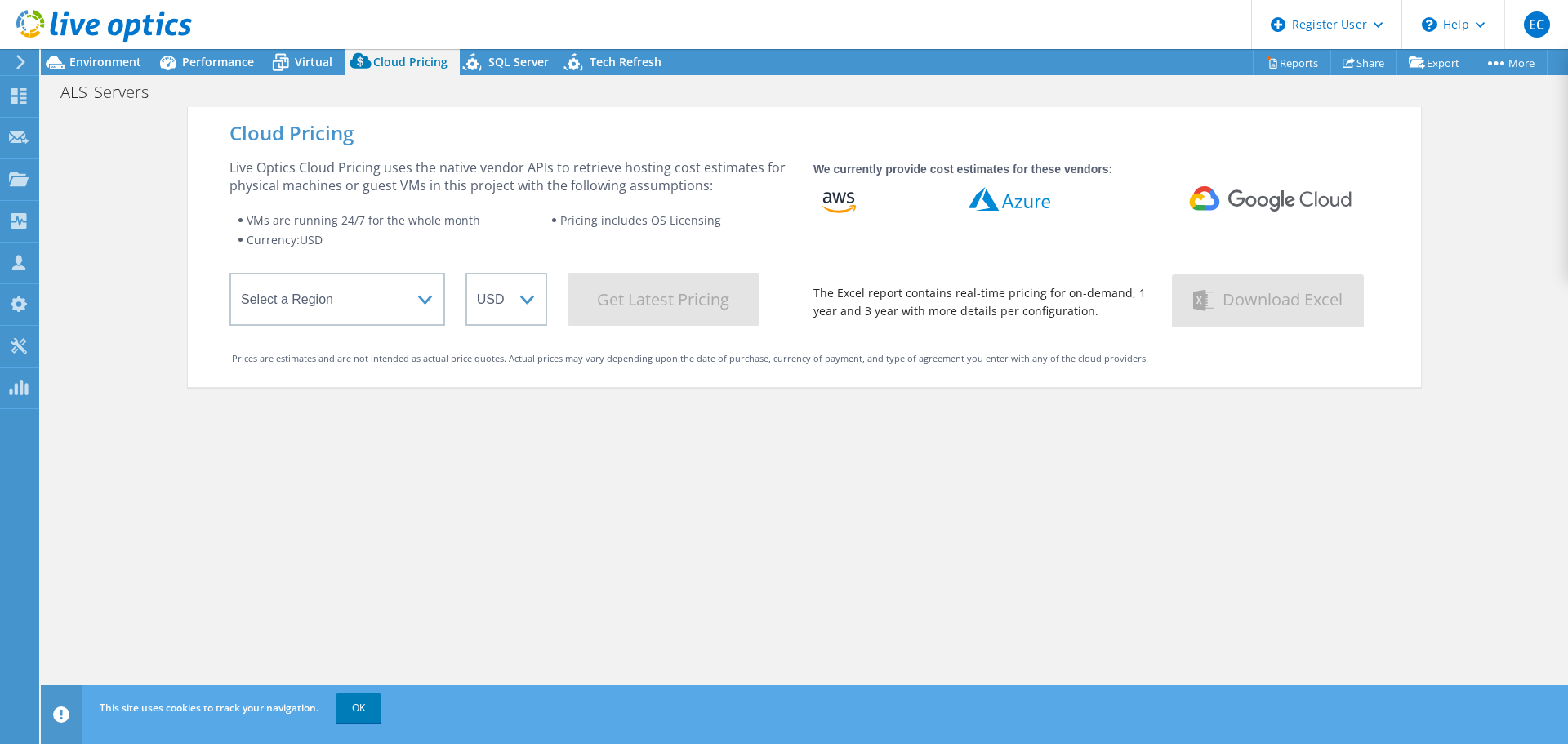
click at [352, 64] on icon at bounding box center [360, 61] width 21 height 16
click at [335, 64] on div "Virtual" at bounding box center [305, 62] width 78 height 26
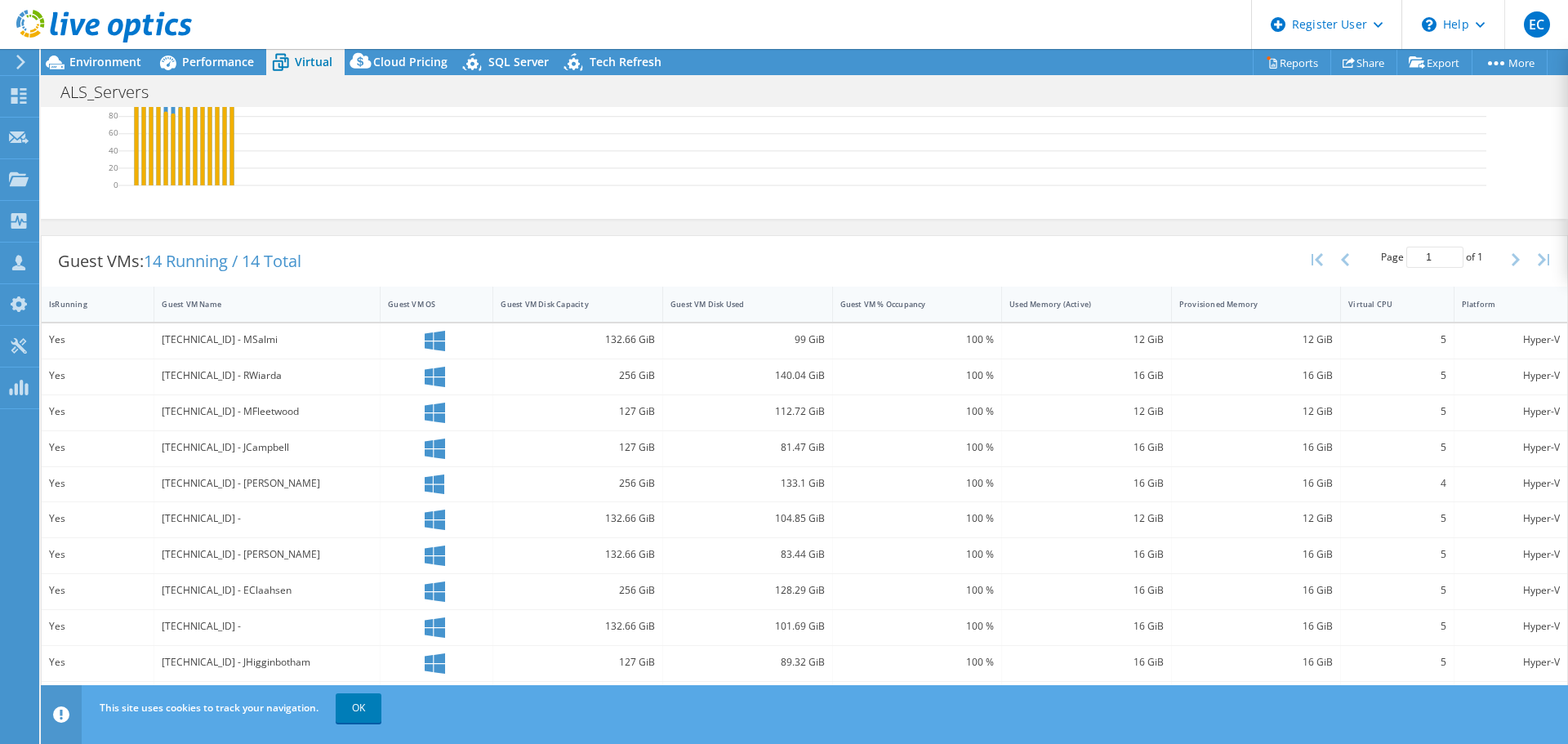
scroll to position [449, 0]
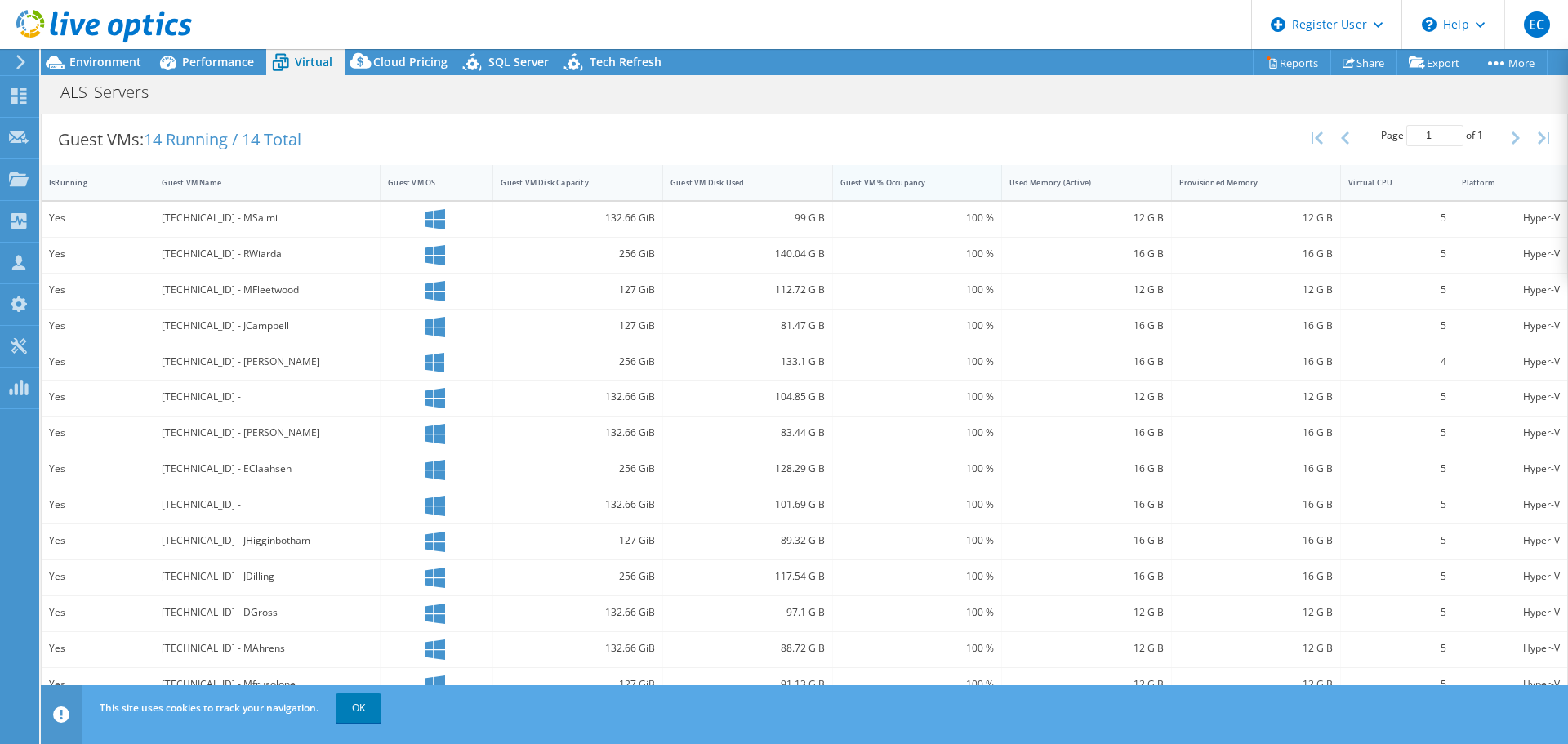
click at [935, 181] on div "Guest VM % Occupancy" at bounding box center [907, 183] width 134 height 11
click at [835, 190] on div "Guest VM % Occupancy" at bounding box center [908, 182] width 149 height 25
click at [762, 181] on div "Guest VM Disk Used" at bounding box center [737, 183] width 134 height 11
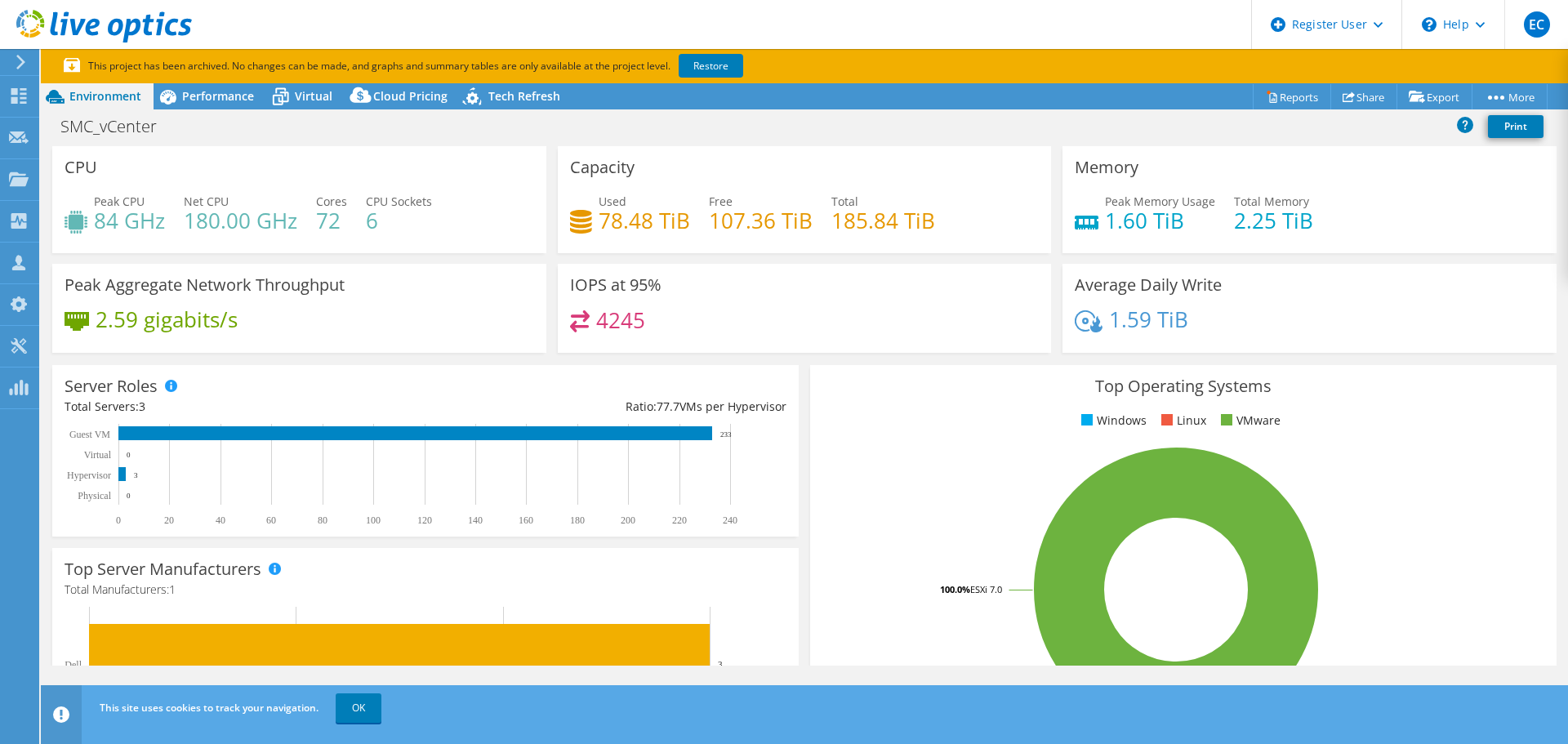
select select "USEast"
select select "USD"
